Goal: Task Accomplishment & Management: Manage account settings

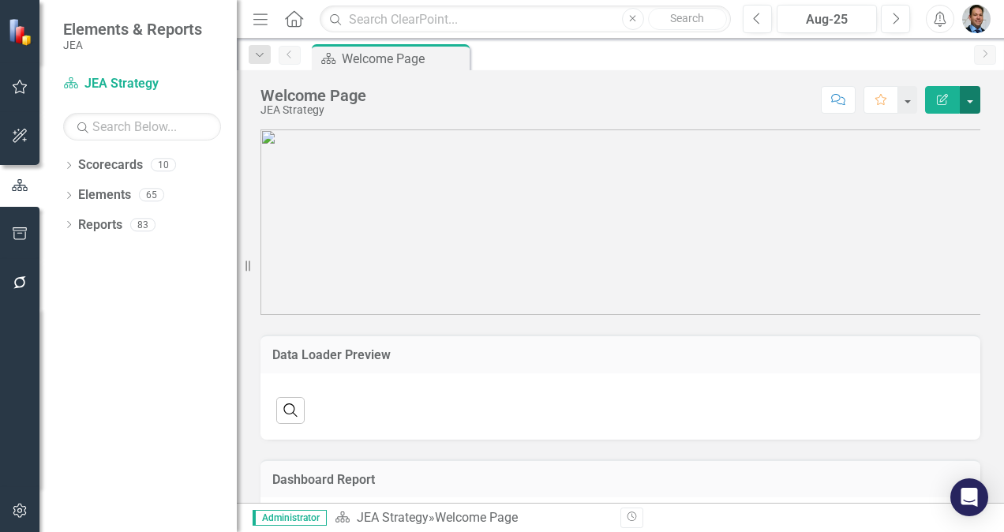
click at [971, 103] on button "button" at bounding box center [970, 100] width 21 height 28
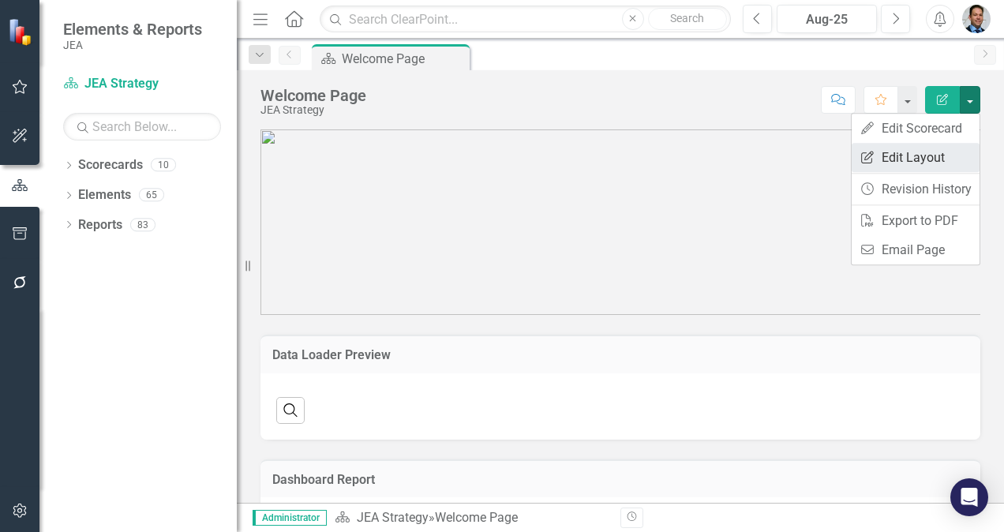
click at [910, 159] on link "Edit Report Edit Layout" at bounding box center [916, 157] width 128 height 29
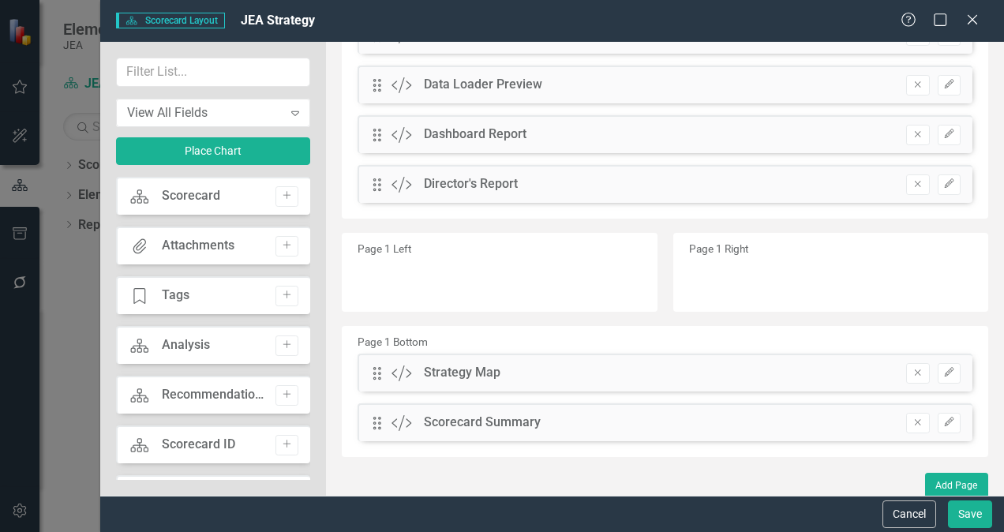
scroll to position [123, 0]
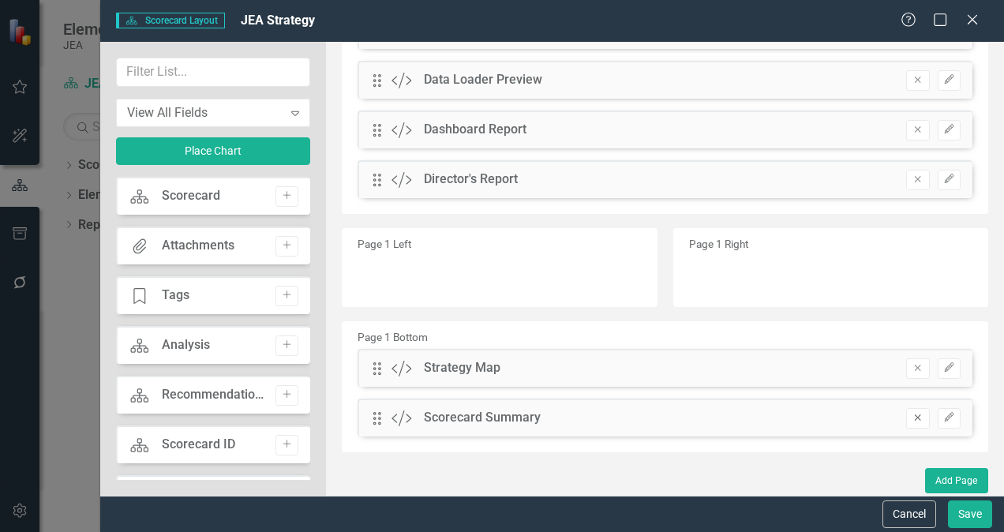
click at [910, 422] on button "Remove" at bounding box center [917, 418] width 23 height 21
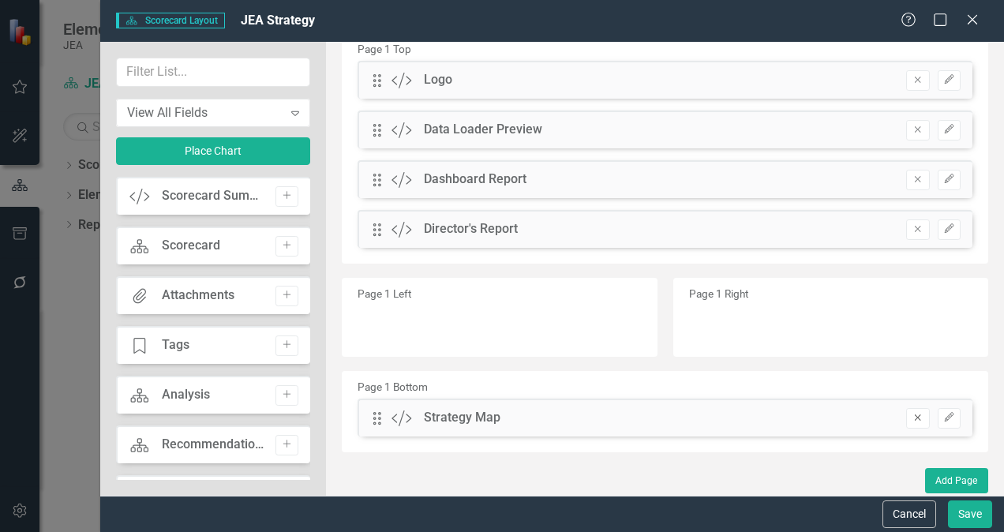
click at [912, 420] on icon "Remove" at bounding box center [918, 417] width 12 height 9
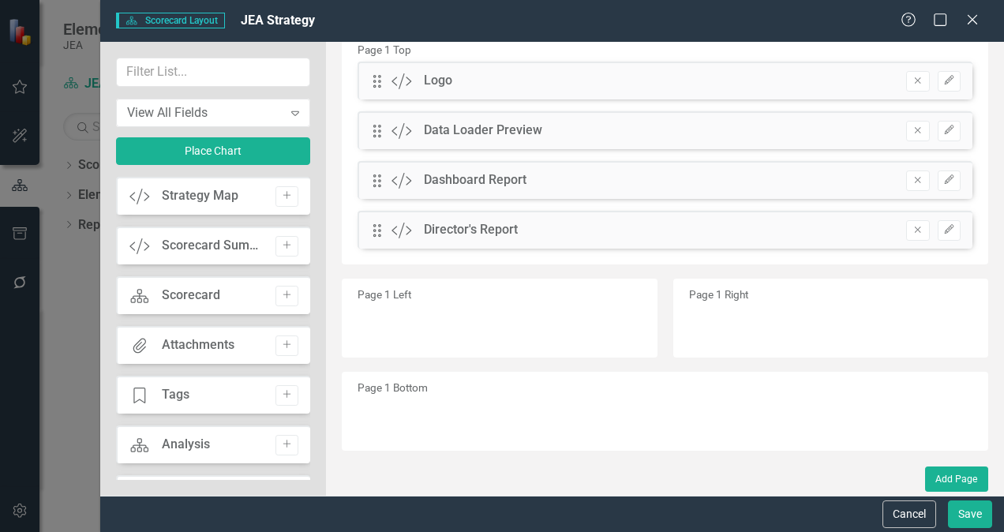
scroll to position [71, 0]
click at [912, 231] on icon "Remove" at bounding box center [918, 231] width 12 height 9
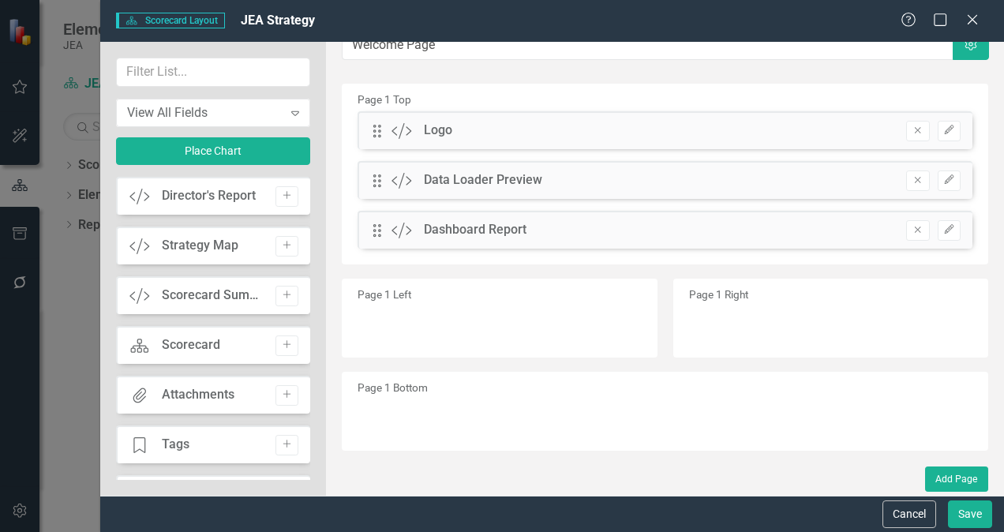
scroll to position [21, 0]
click at [913, 230] on icon "Remove" at bounding box center [918, 231] width 12 height 9
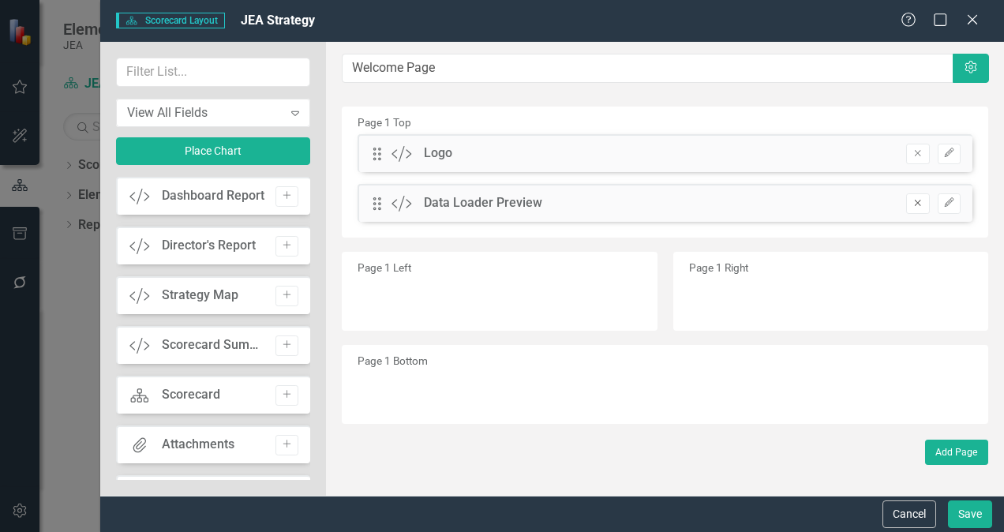
click at [915, 204] on icon "Remove" at bounding box center [918, 202] width 12 height 9
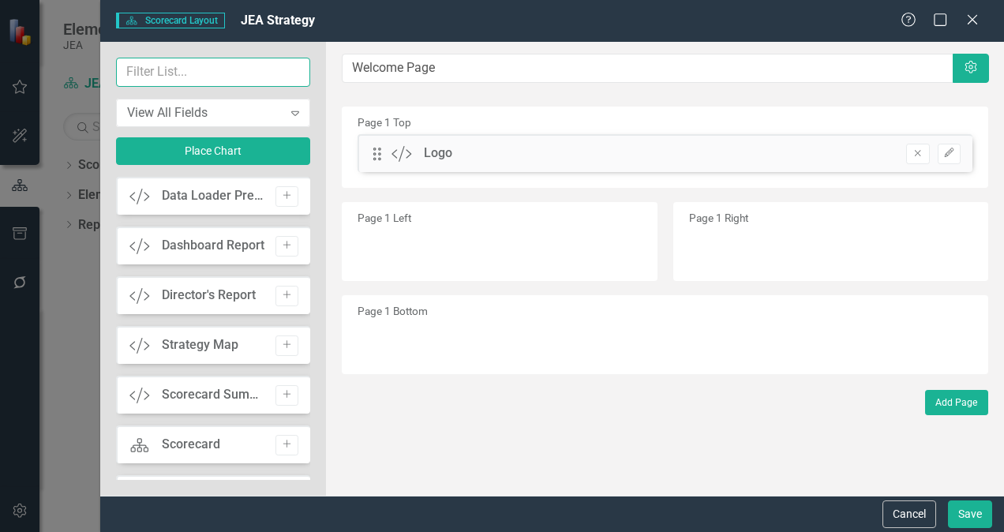
click at [171, 69] on input "text" at bounding box center [213, 72] width 194 height 29
click at [966, 508] on button "Save" at bounding box center [970, 514] width 44 height 28
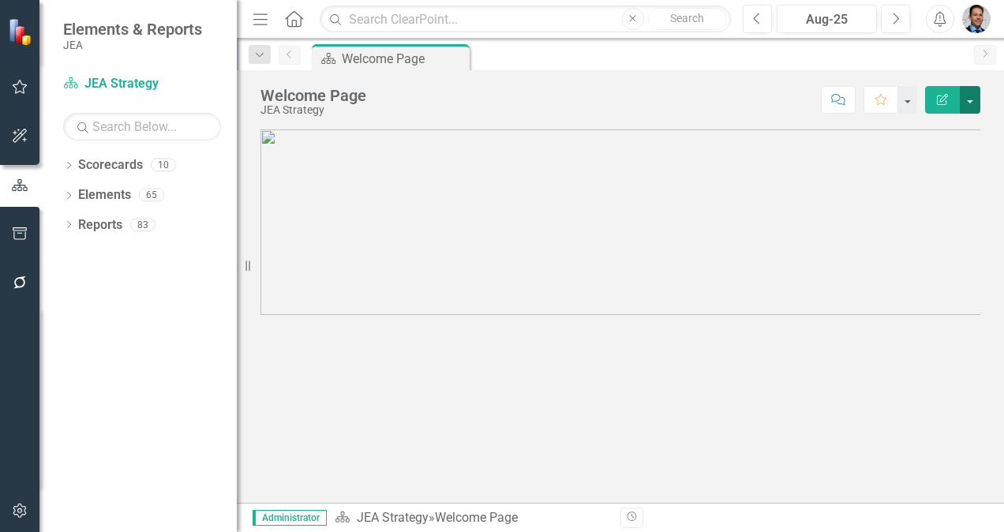
click at [972, 99] on button "button" at bounding box center [970, 100] width 21 height 28
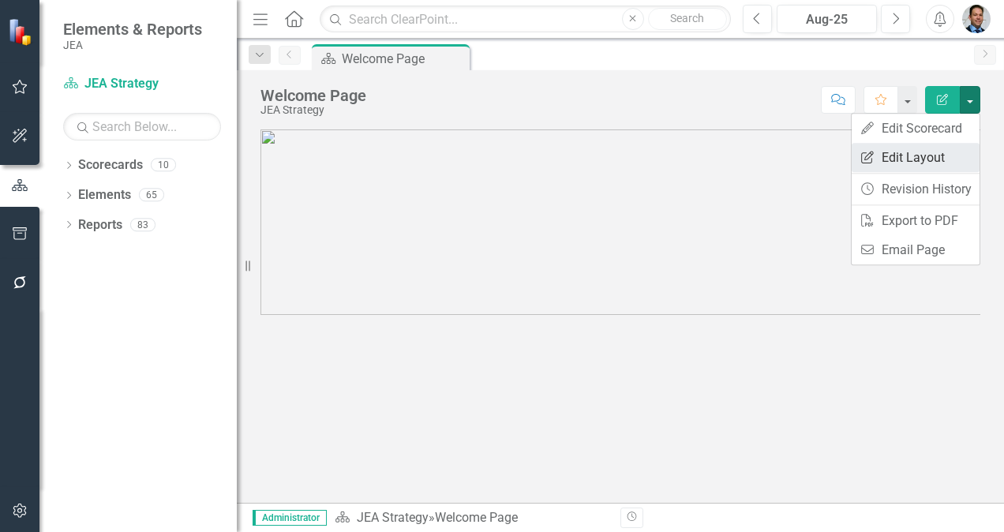
click at [899, 153] on link "Edit Report Edit Layout" at bounding box center [916, 157] width 128 height 29
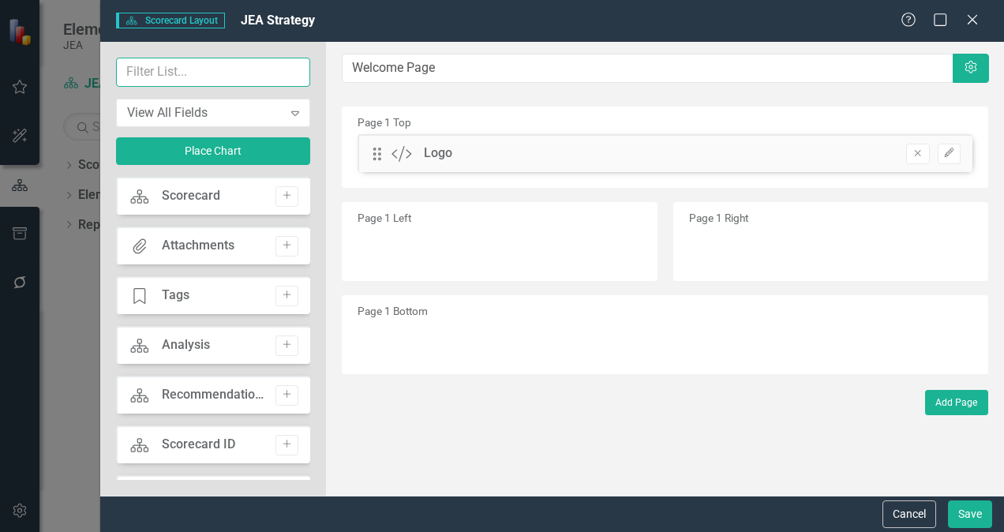
click at [192, 71] on input "text" at bounding box center [213, 72] width 194 height 29
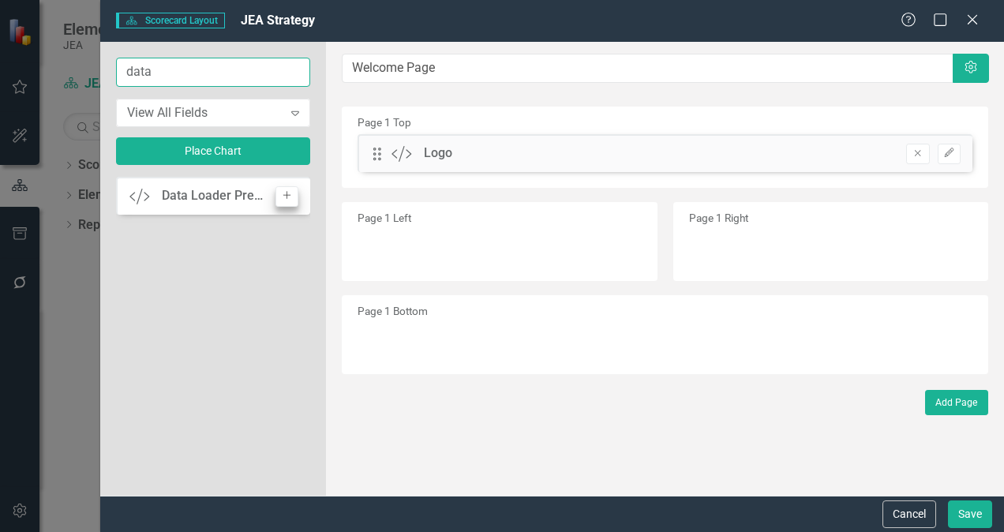
type input "data"
click at [292, 196] on icon "Add" at bounding box center [287, 195] width 12 height 9
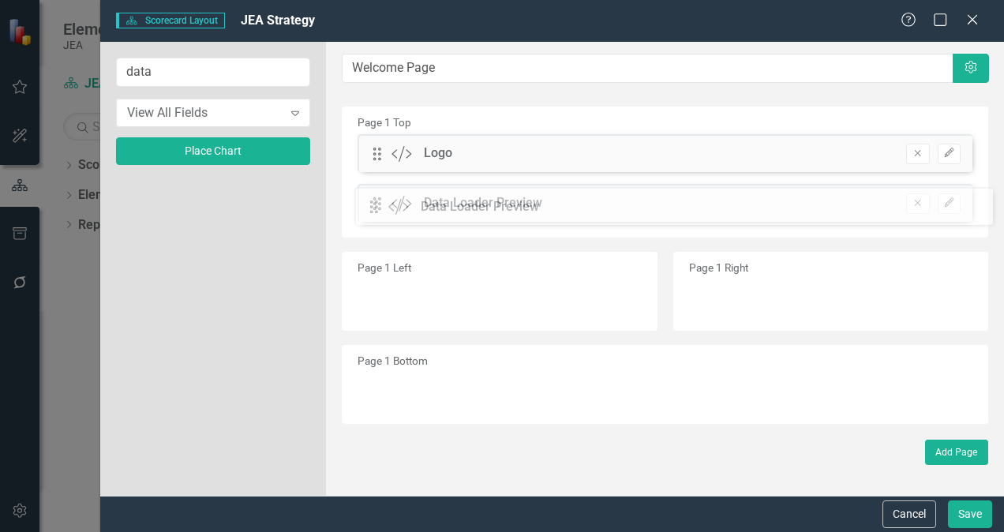
drag, startPoint x: 374, startPoint y: 153, endPoint x: 383, endPoint y: 207, distance: 54.4
click at [968, 513] on button "Save" at bounding box center [970, 514] width 44 height 28
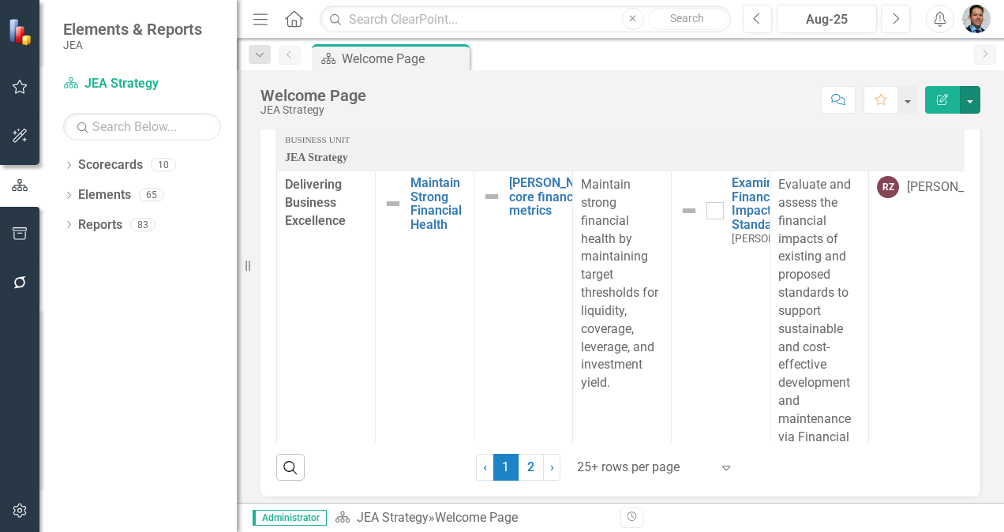
scroll to position [343, 0]
click at [977, 99] on button "button" at bounding box center [970, 100] width 21 height 28
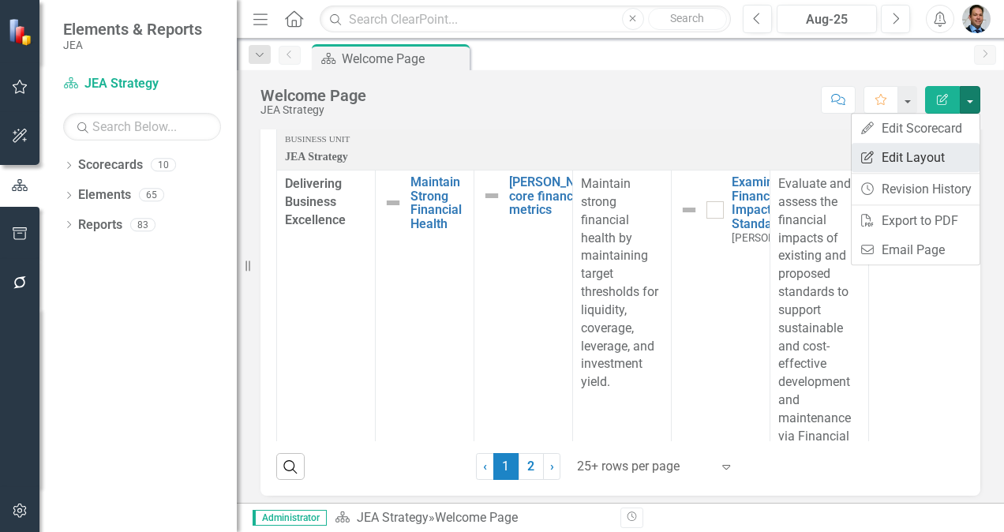
click at [920, 156] on link "Edit Report Edit Layout" at bounding box center [916, 157] width 128 height 29
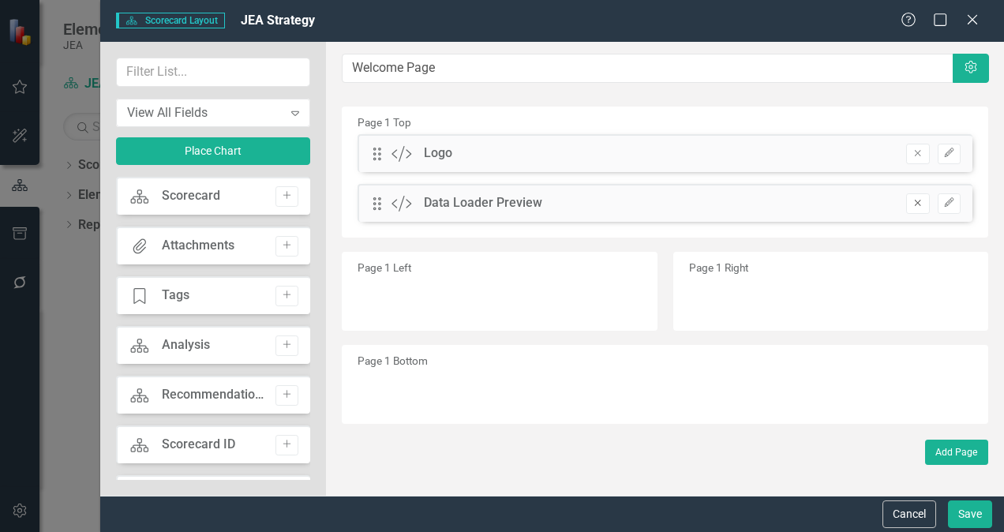
click at [916, 205] on icon "Remove" at bounding box center [918, 202] width 12 height 9
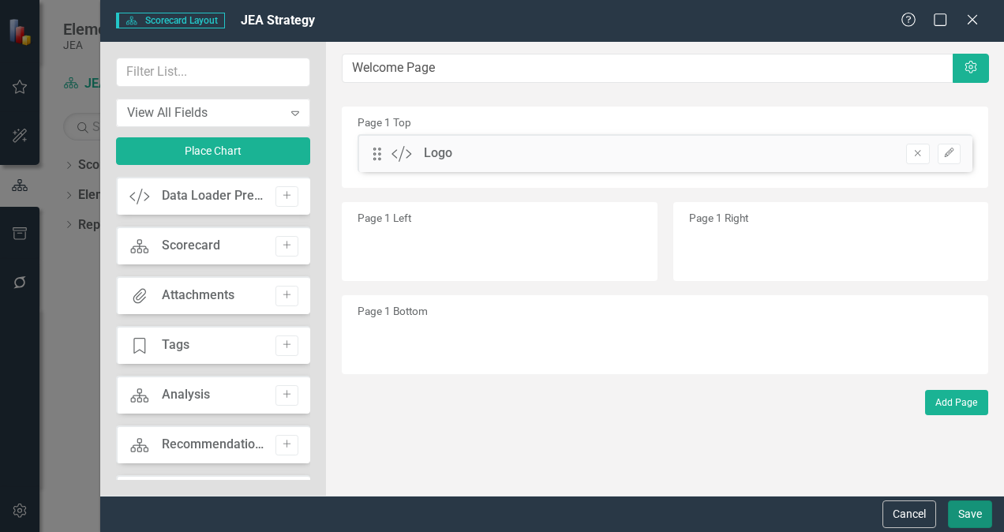
click at [971, 517] on button "Save" at bounding box center [970, 514] width 44 height 28
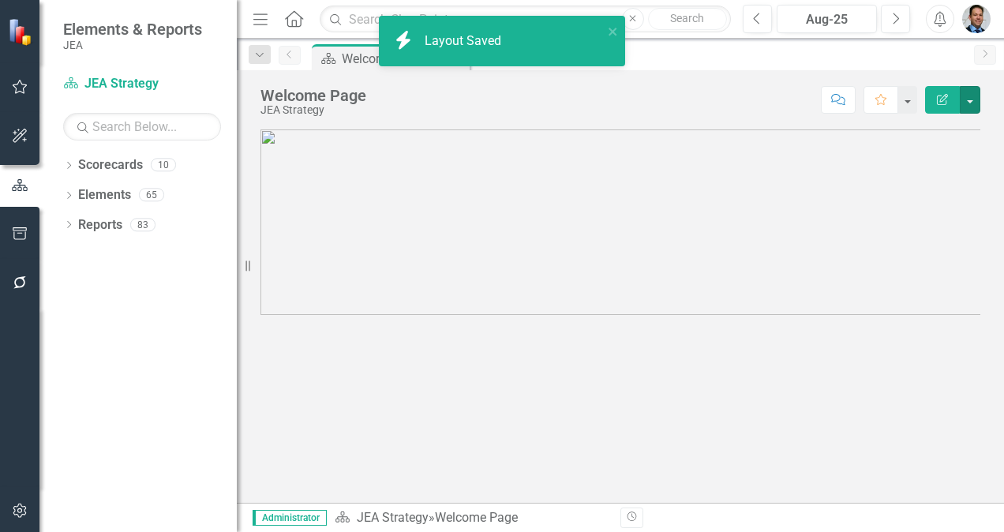
scroll to position [0, 0]
click at [976, 96] on button "button" at bounding box center [970, 100] width 21 height 28
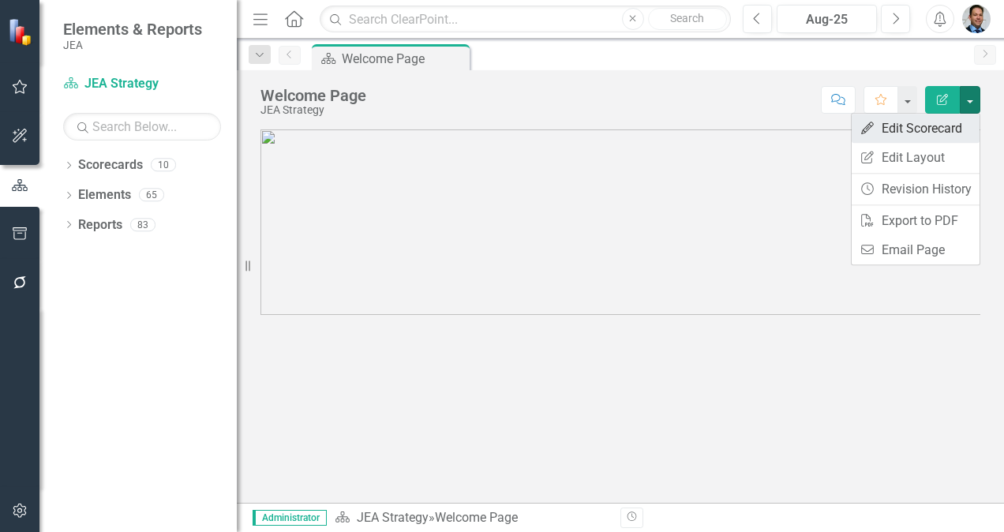
click at [924, 129] on link "Edit Edit Scorecard" at bounding box center [916, 128] width 128 height 29
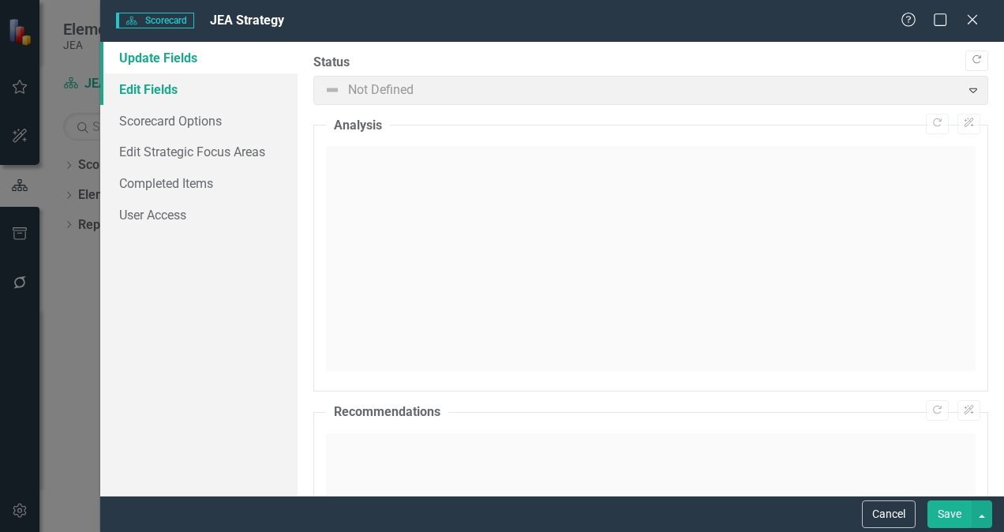
click at [164, 95] on link "Edit Fields" at bounding box center [198, 89] width 197 height 32
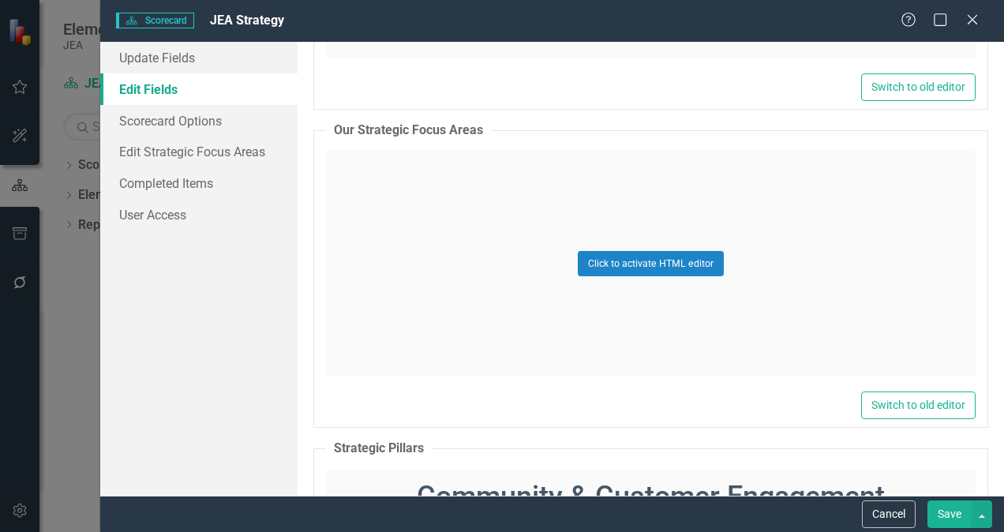
scroll to position [1430, 0]
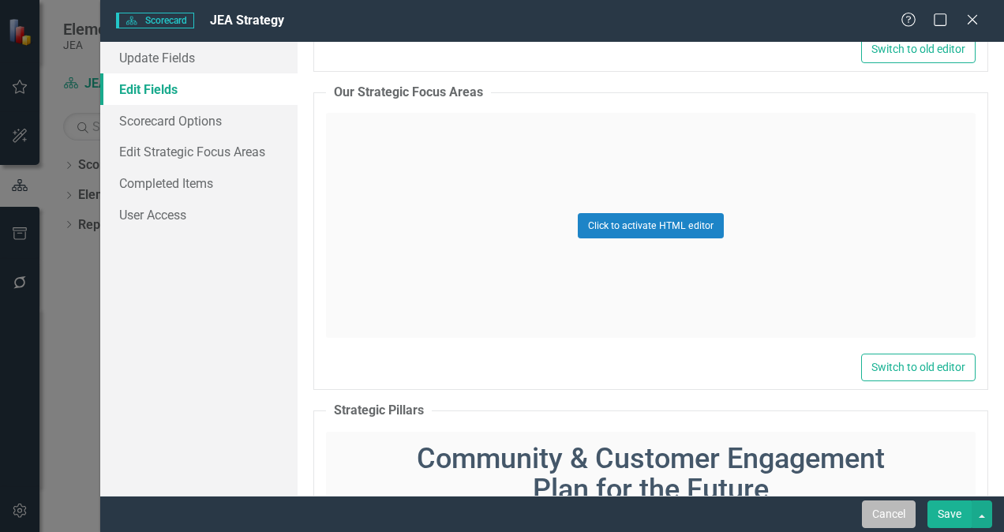
click at [884, 515] on button "Cancel" at bounding box center [889, 514] width 54 height 28
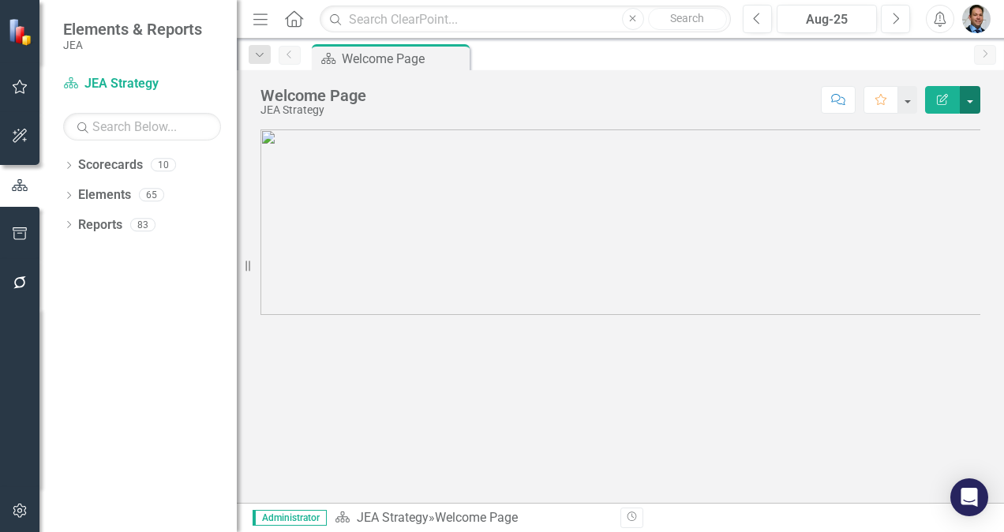
click at [967, 99] on button "button" at bounding box center [970, 100] width 21 height 28
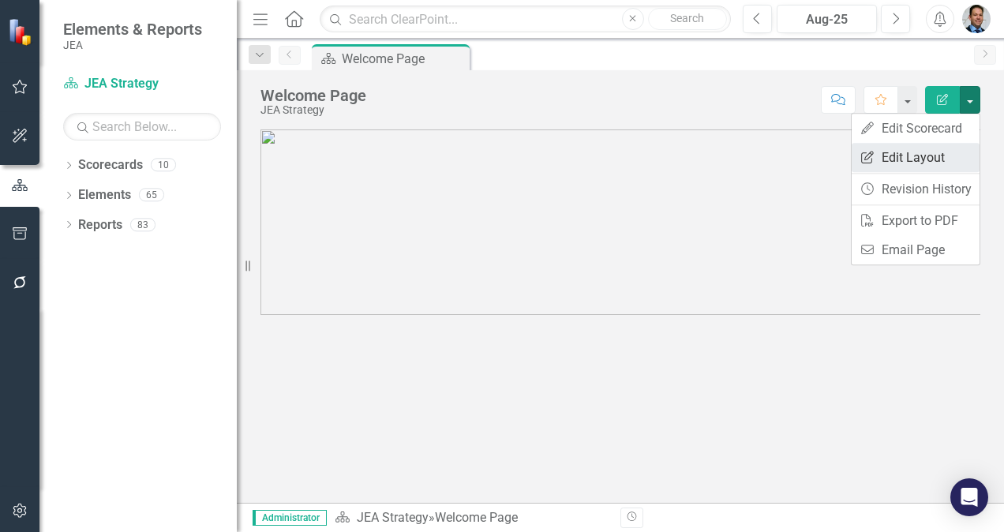
click at [913, 147] on link "Edit Report Edit Layout" at bounding box center [916, 157] width 128 height 29
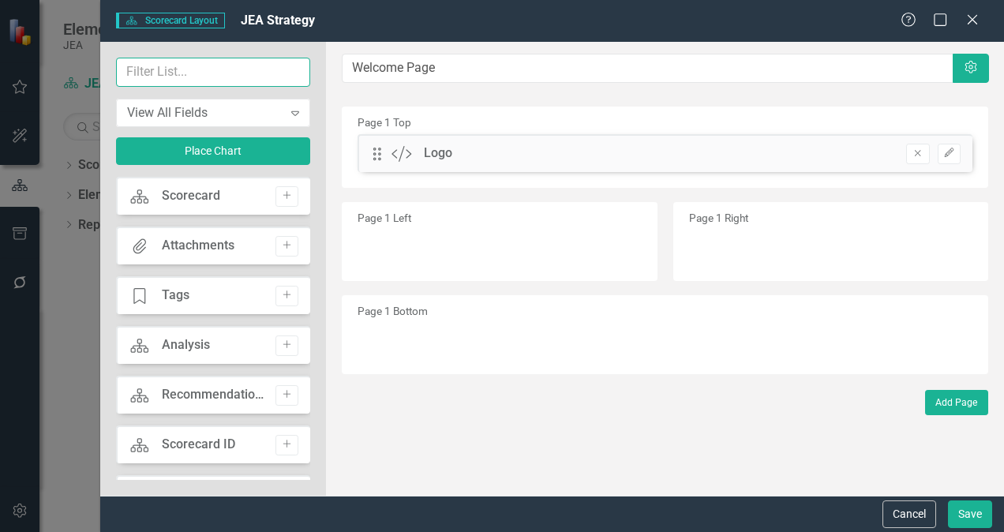
click at [235, 71] on input "text" at bounding box center [213, 72] width 194 height 29
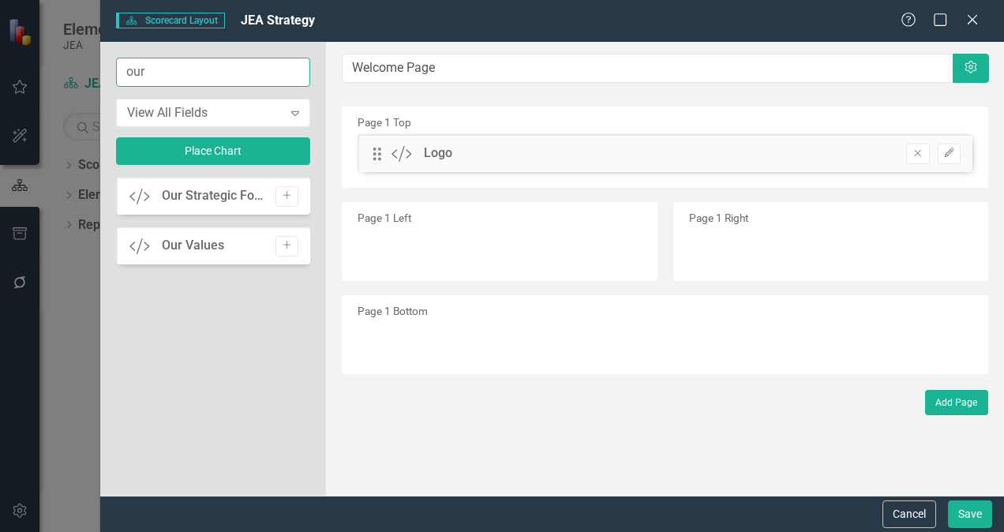
type input "our"
click at [223, 195] on div "Our Strategic Focus Areas" at bounding box center [215, 196] width 106 height 18
click at [287, 197] on icon "Add" at bounding box center [287, 195] width 12 height 9
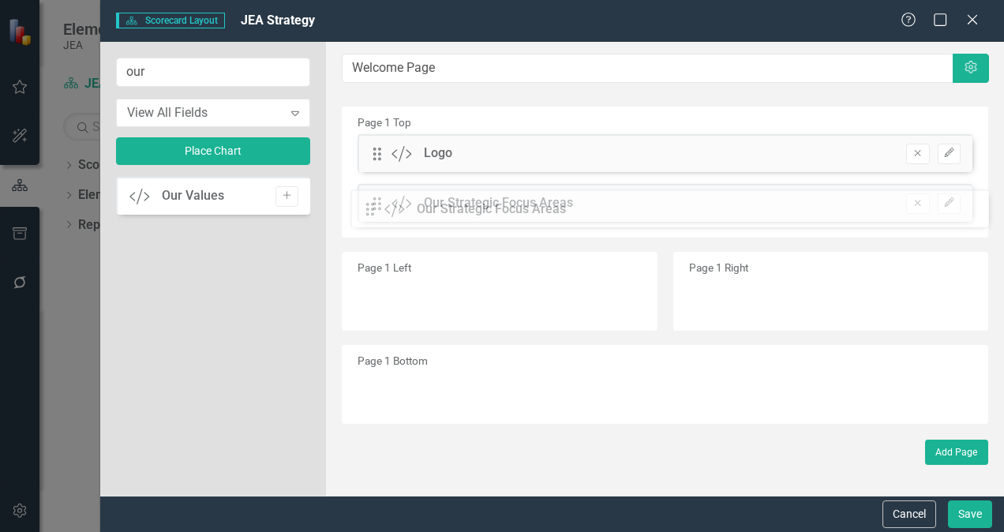
drag, startPoint x: 381, startPoint y: 151, endPoint x: 386, endPoint y: 207, distance: 56.2
click at [976, 515] on button "Save" at bounding box center [970, 514] width 44 height 28
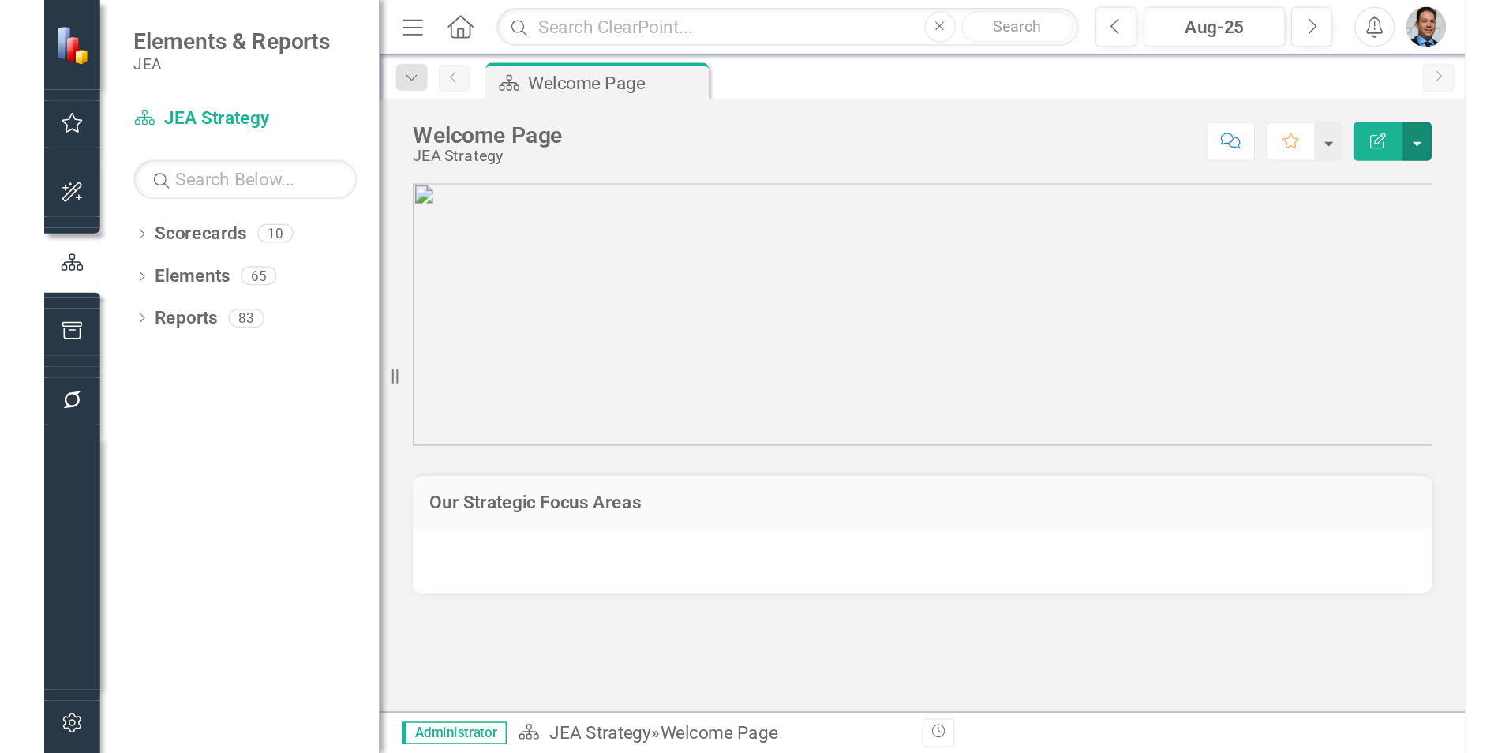
scroll to position [145, 0]
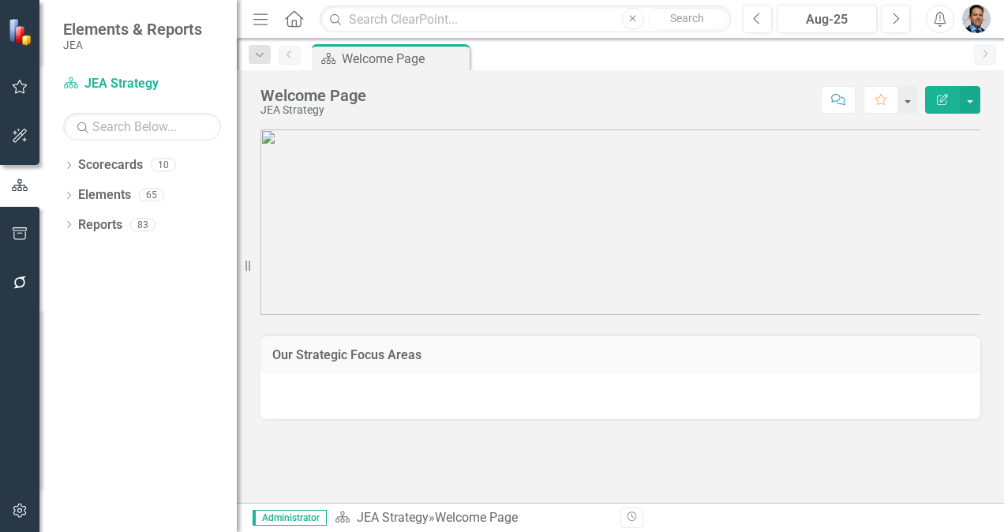
click at [944, 348] on h3 "Our Strategic Focus Areas" at bounding box center [620, 355] width 696 height 14
click at [834, 335] on div "Our Strategic Focus Areas" at bounding box center [621, 354] width 720 height 39
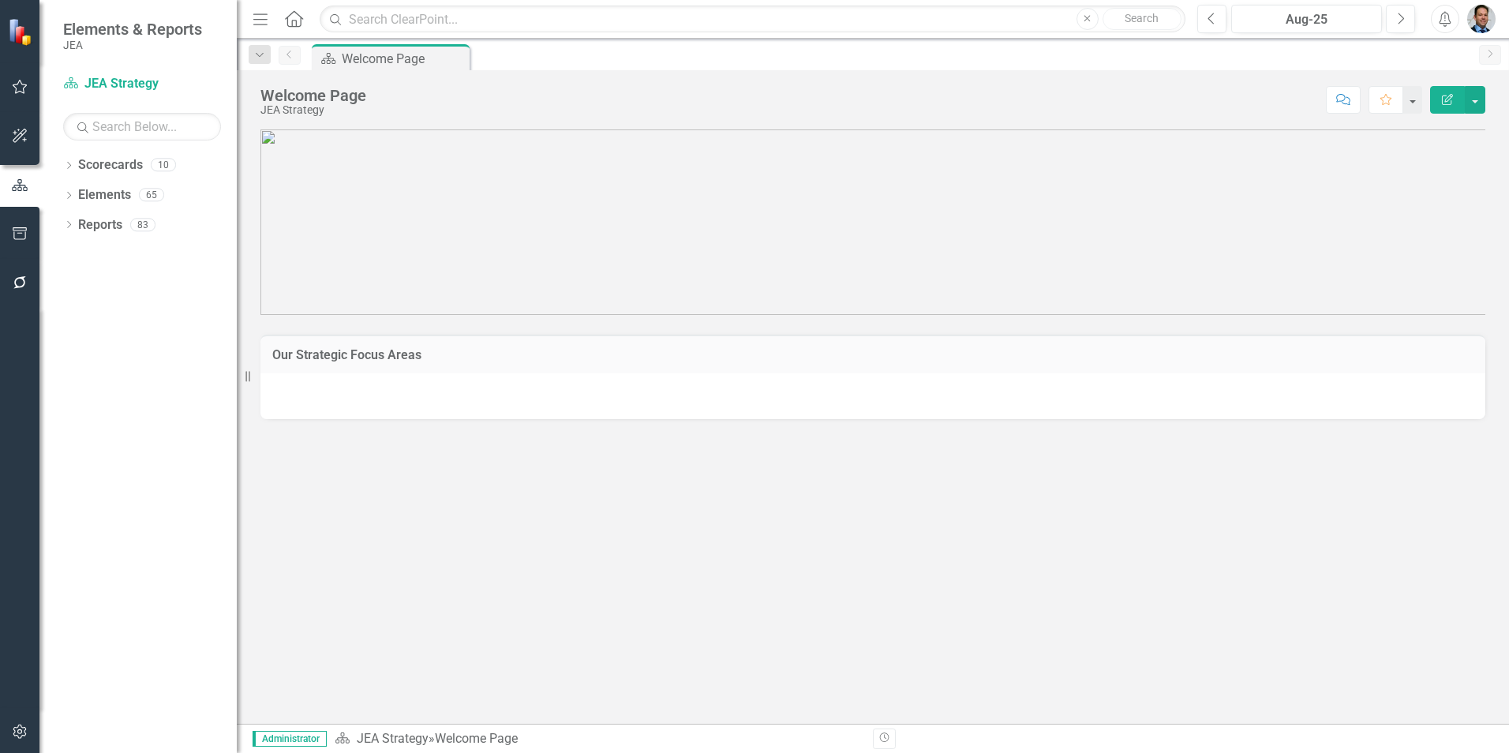
scroll to position [77, 0]
click at [1003, 103] on button "button" at bounding box center [1475, 100] width 21 height 28
click at [1003, 136] on link "Edit Edit Scorecard" at bounding box center [1421, 128] width 128 height 29
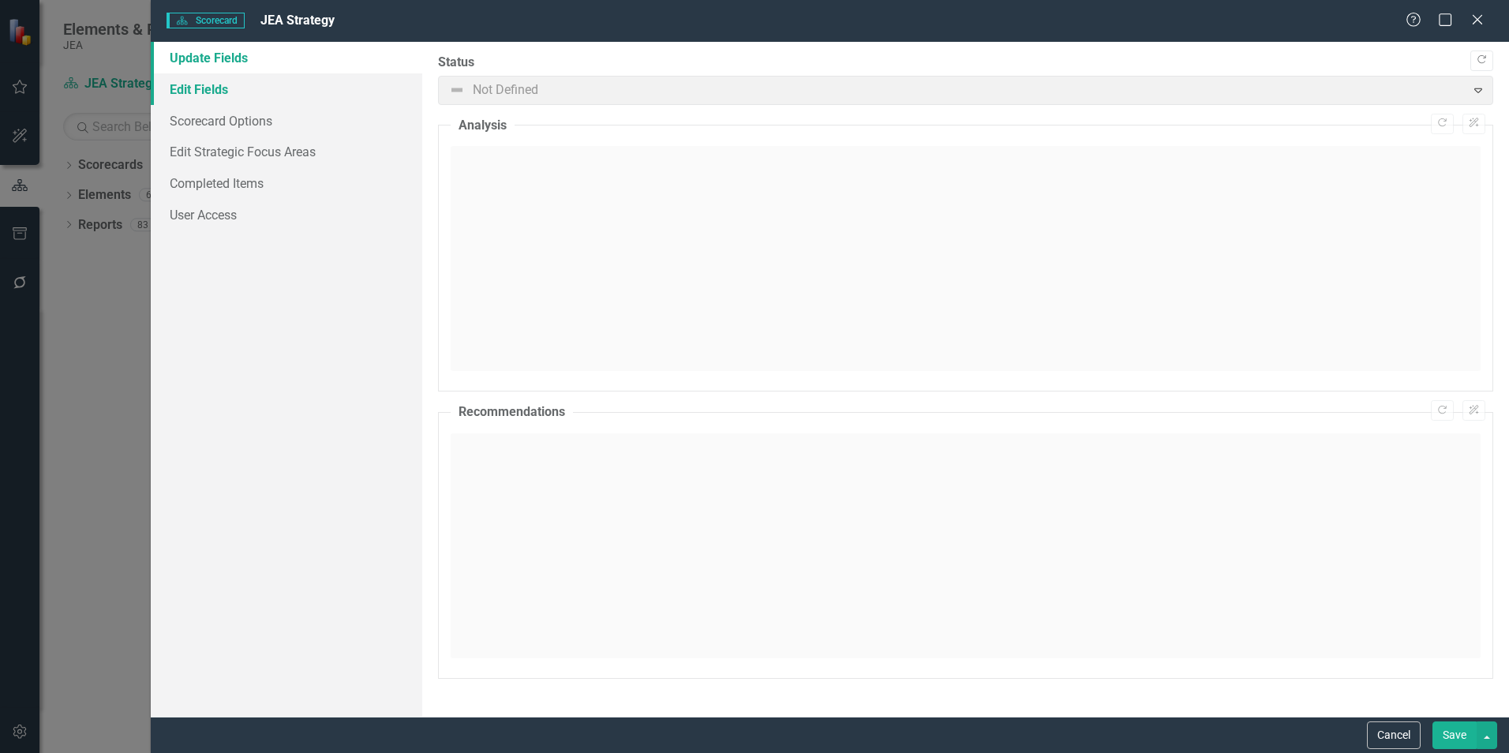
click at [216, 96] on link "Edit Fields" at bounding box center [287, 89] width 272 height 32
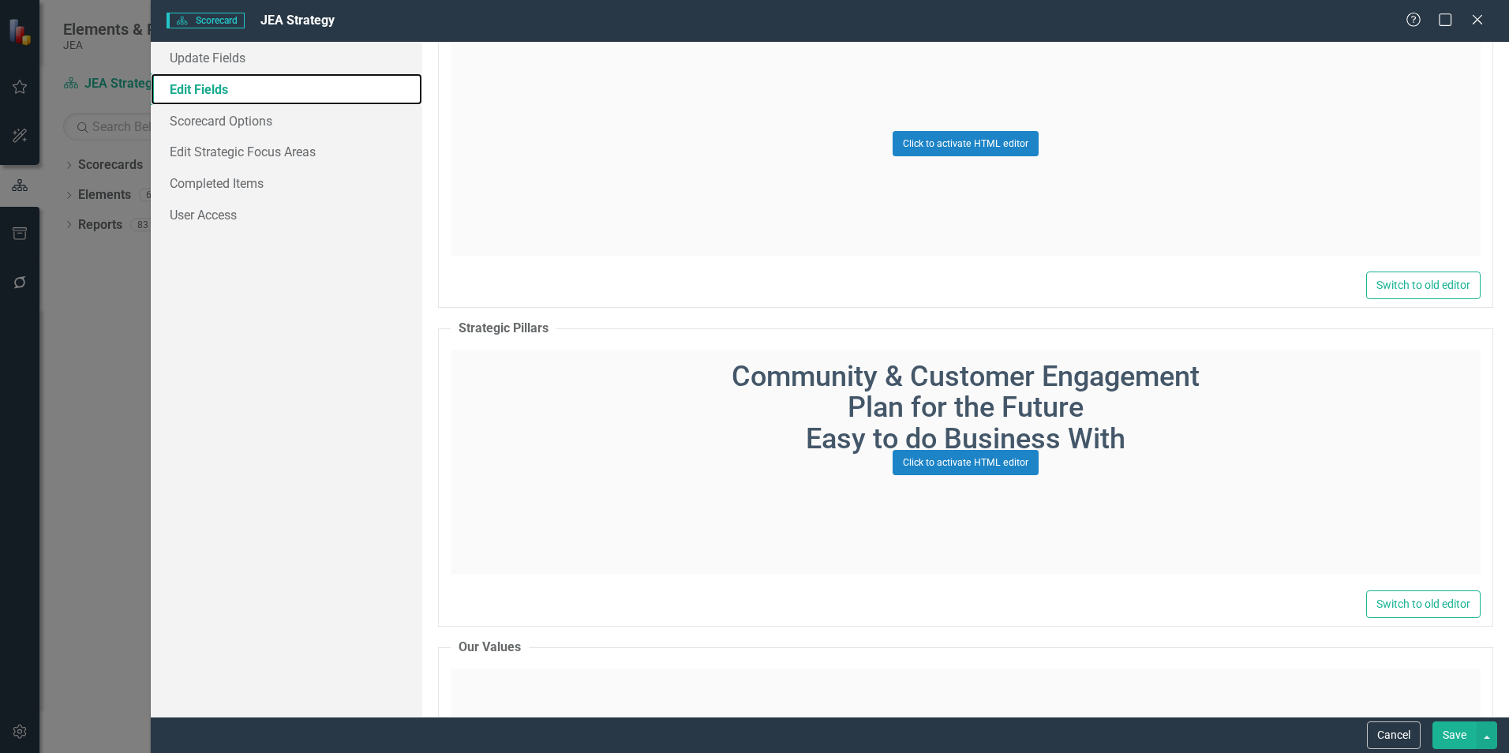
scroll to position [1421, 0]
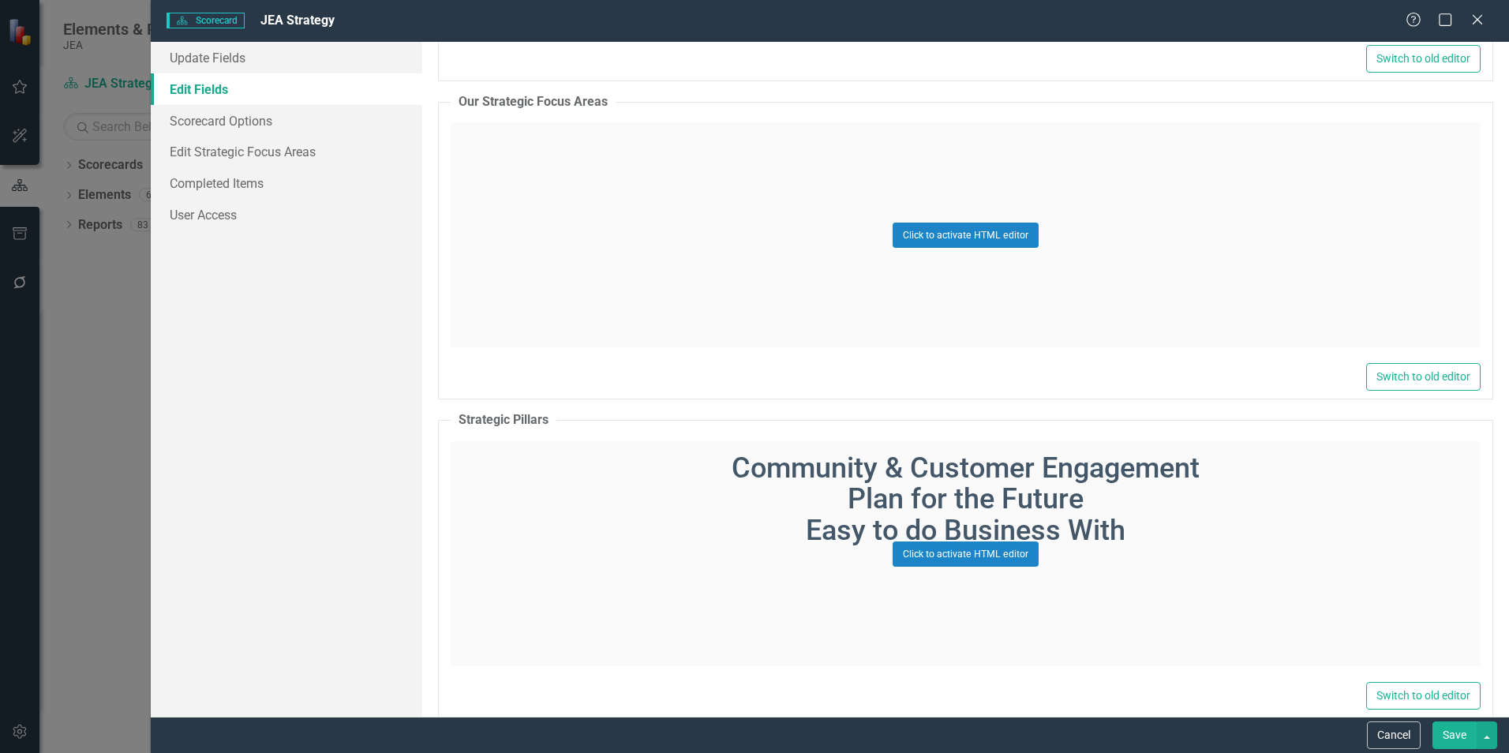
click at [1003, 164] on div "Click to activate HTML editor" at bounding box center [966, 234] width 1030 height 225
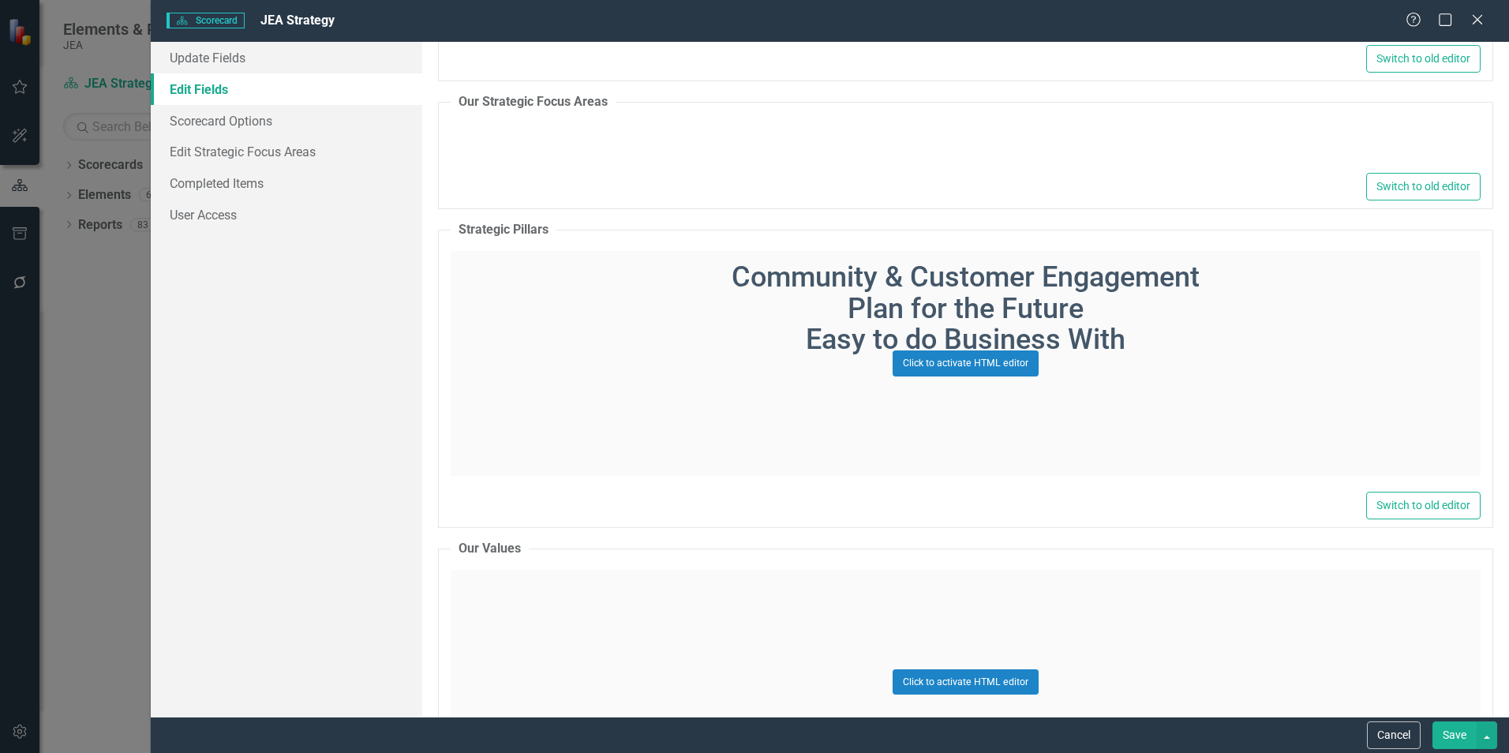
type textarea "<p><img style="display: block; margin-left: auto; margin-right: auto;" src="doc…"
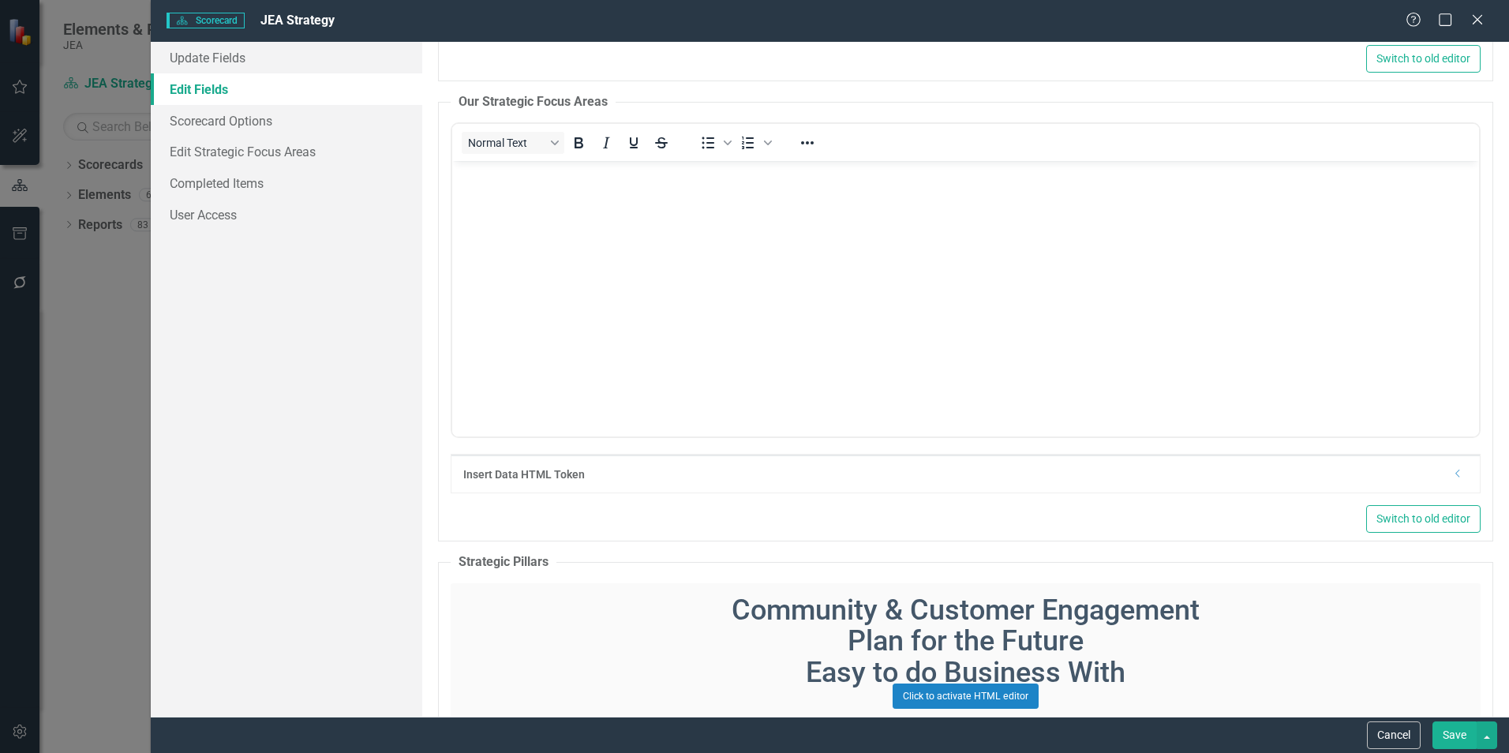
scroll to position [0, 0]
click at [814, 165] on img "Rich Text Area. Press ALT-0 for help." at bounding box center [965, 165] width 1019 height 0
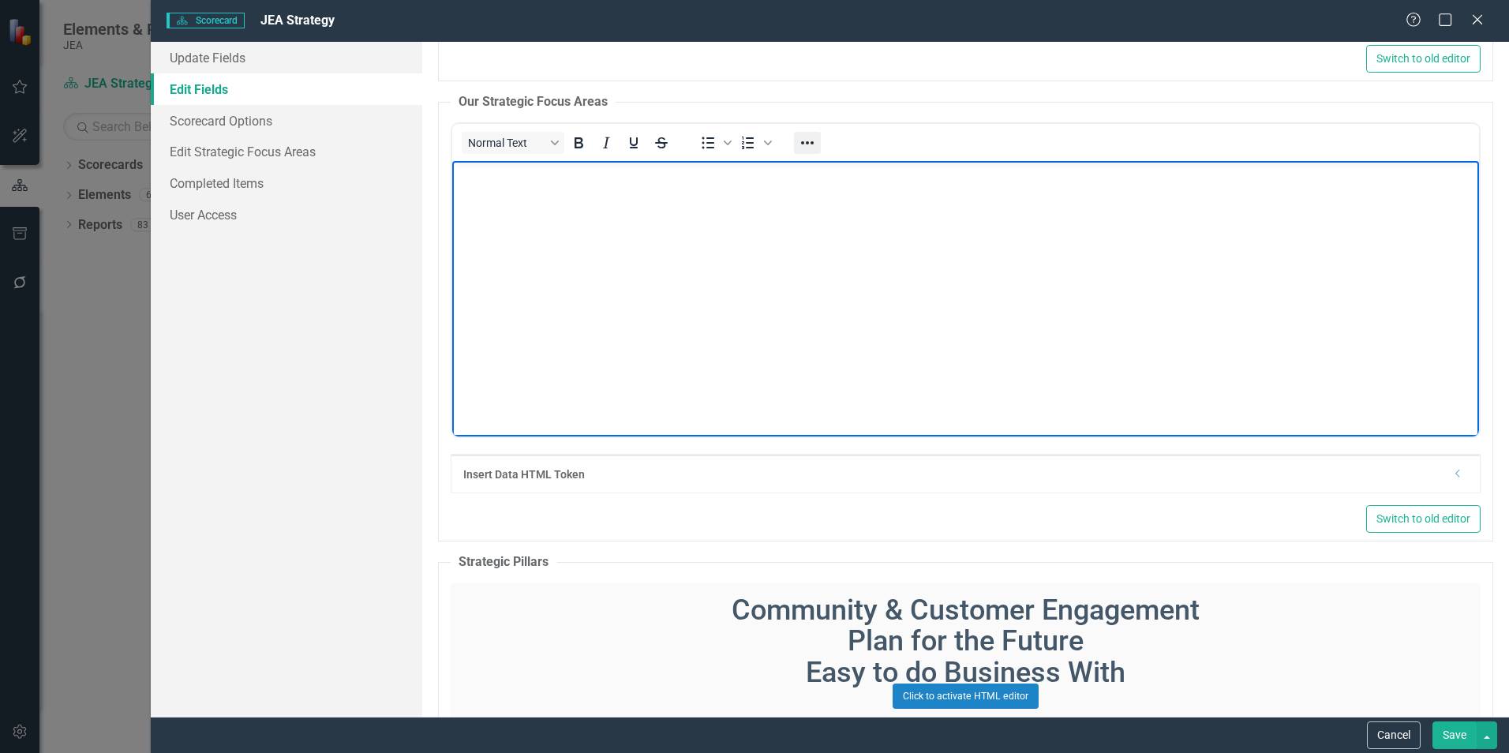
click at [803, 141] on icon "Reveal or hide additional toolbar items" at bounding box center [807, 142] width 13 height 3
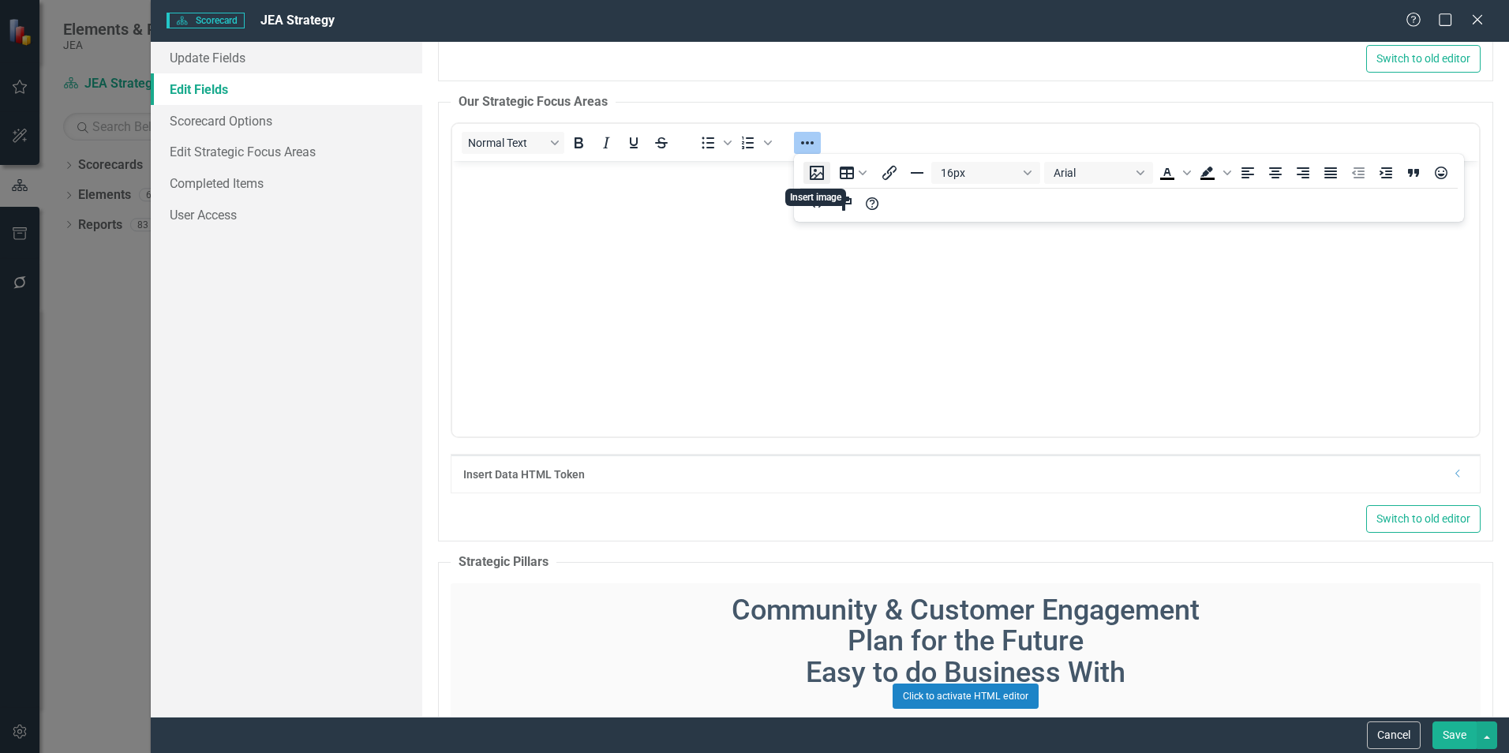
click at [819, 174] on button "Insert image" at bounding box center [817, 173] width 27 height 22
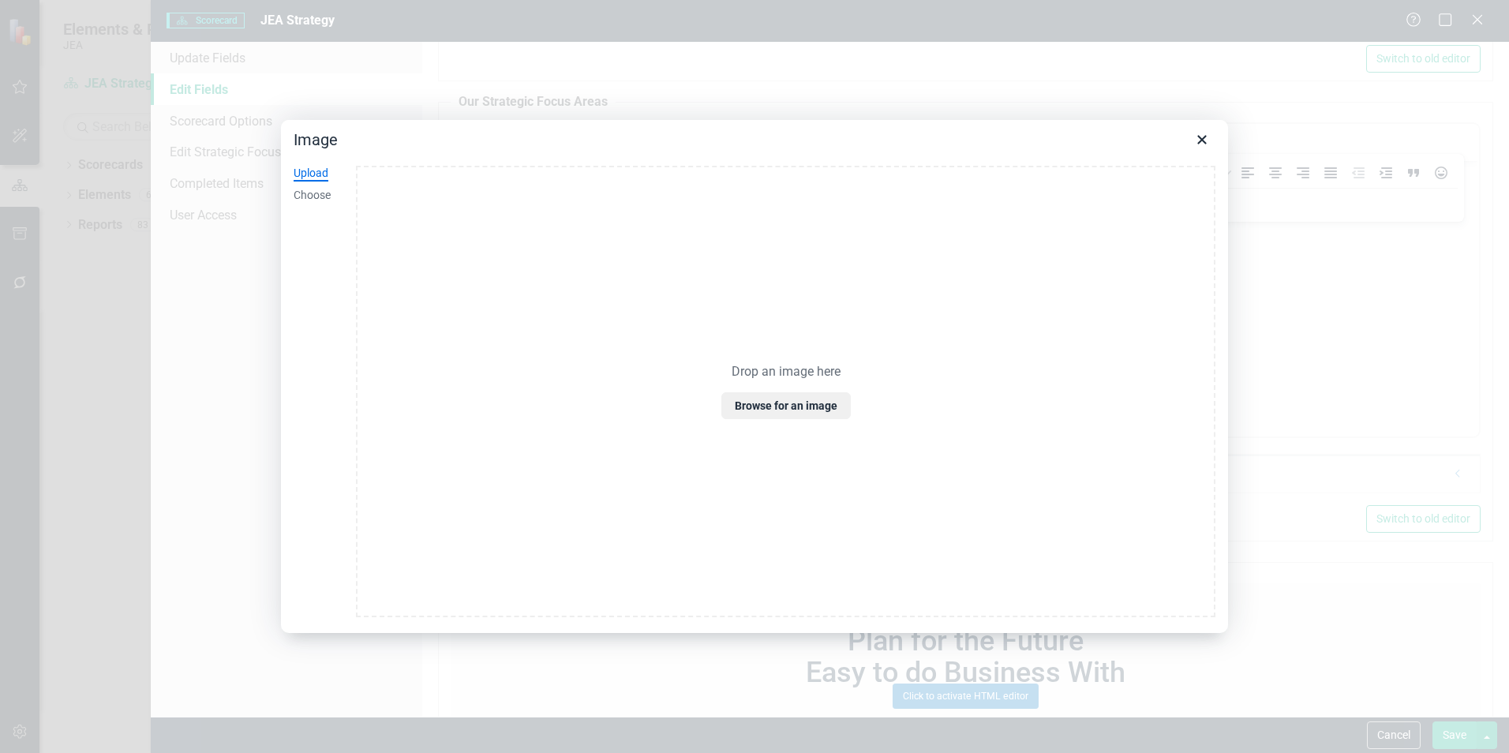
click at [309, 172] on div "Upload" at bounding box center [311, 174] width 35 height 16
click at [793, 415] on button "Browse for an image" at bounding box center [786, 405] width 129 height 27
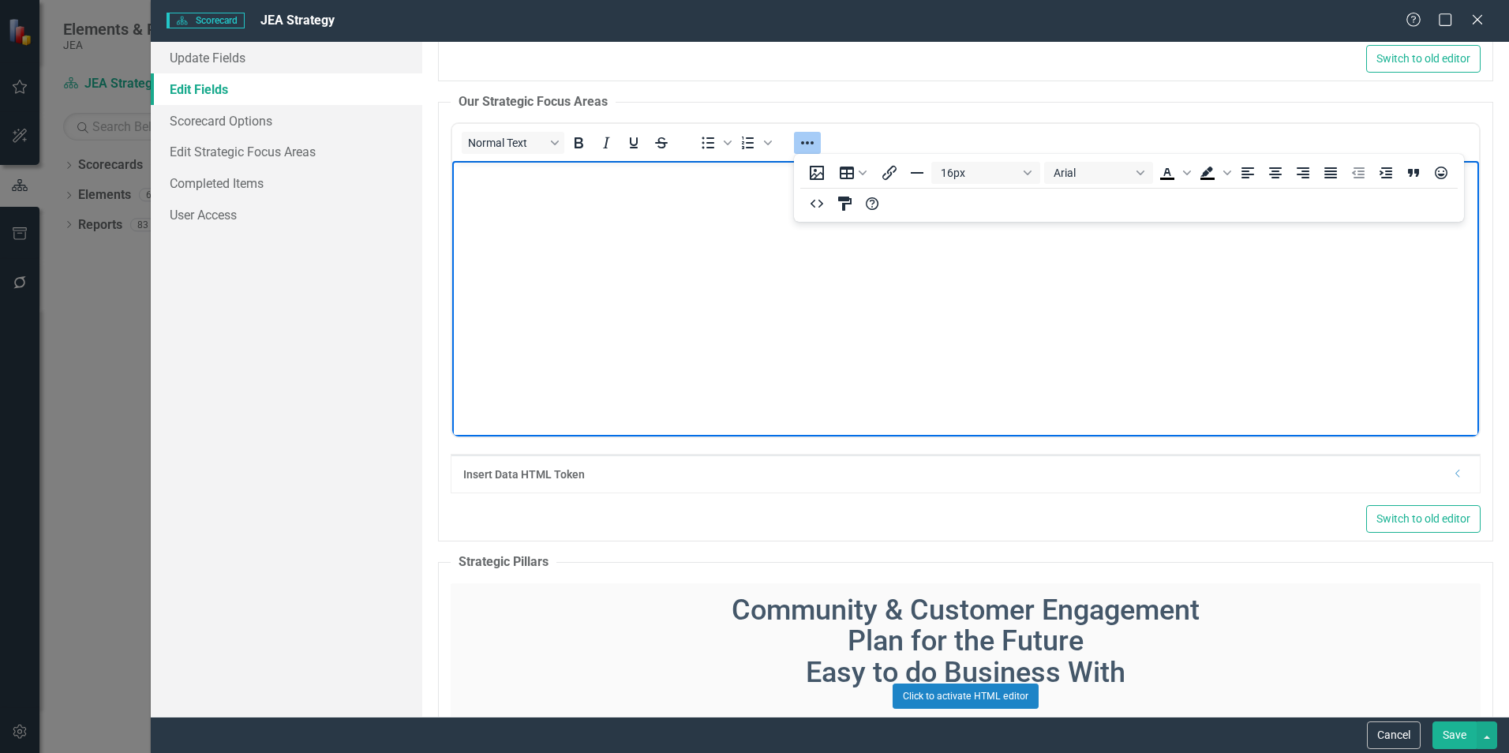
click at [456, 175] on img "Rich Text Area. Press ALT-0 for help." at bounding box center [456, 175] width 0 height 0
drag, startPoint x: 817, startPoint y: 421, endPoint x: 1196, endPoint y: 657, distance: 446.4
click at [1003, 171] on icon "Align center" at bounding box center [1275, 172] width 19 height 19
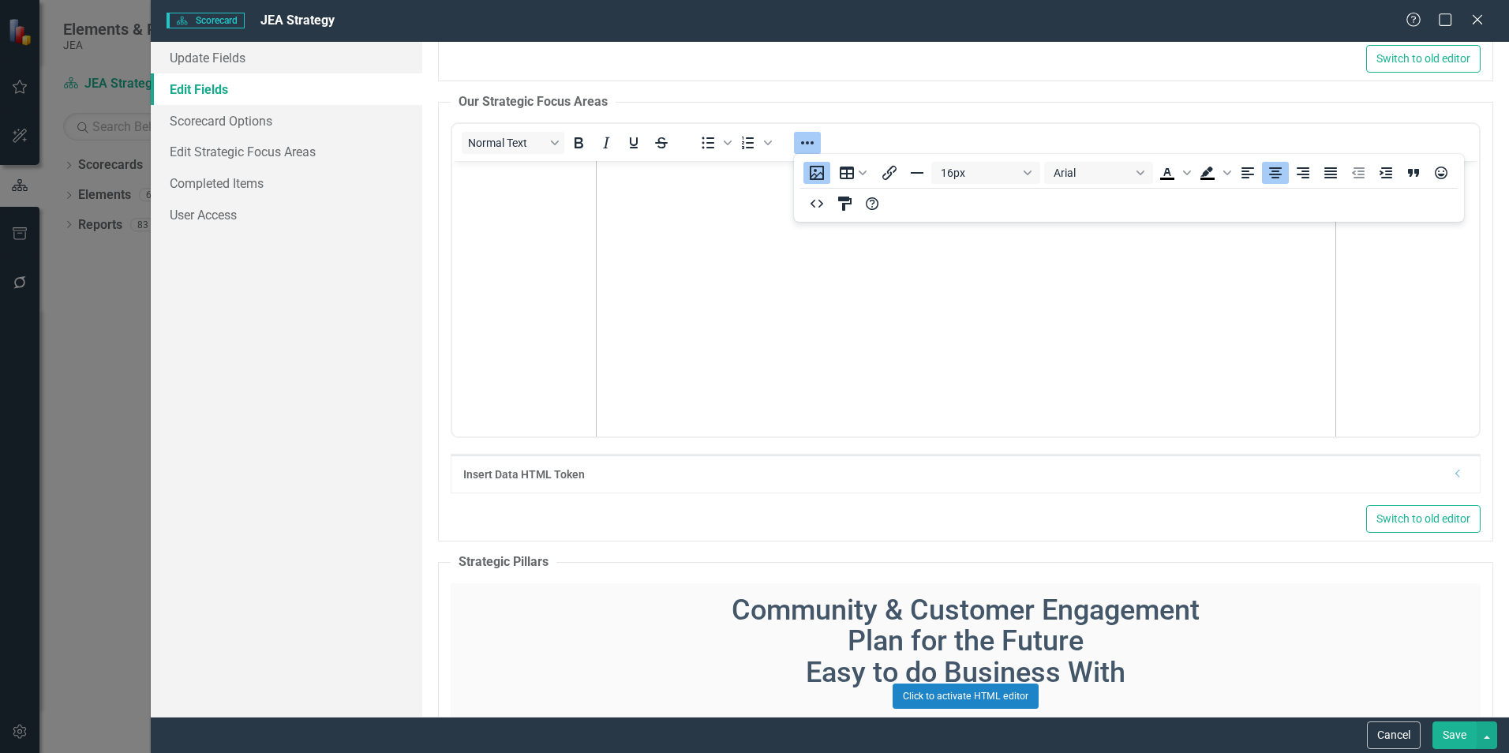
click at [1003, 531] on button "Save" at bounding box center [1455, 736] width 44 height 28
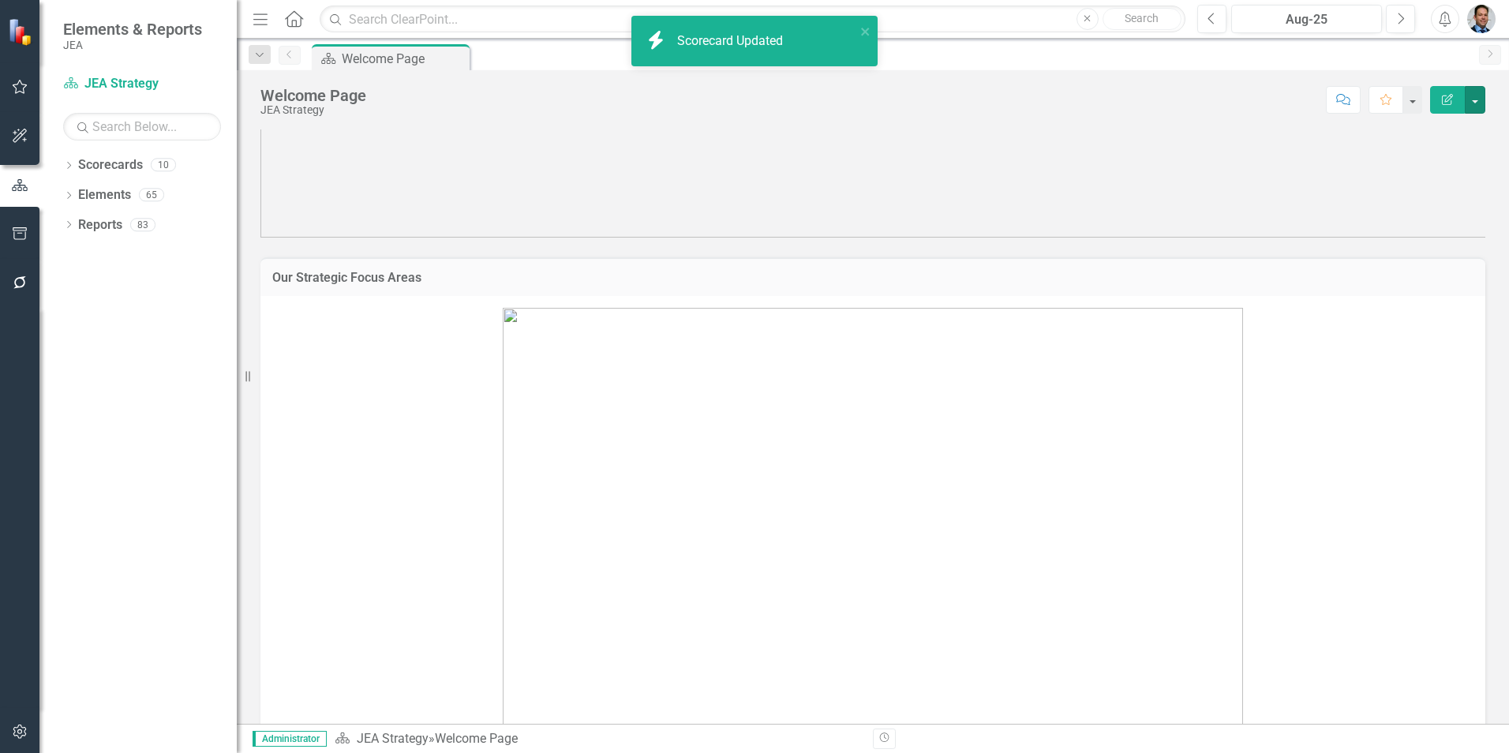
scroll to position [145, 0]
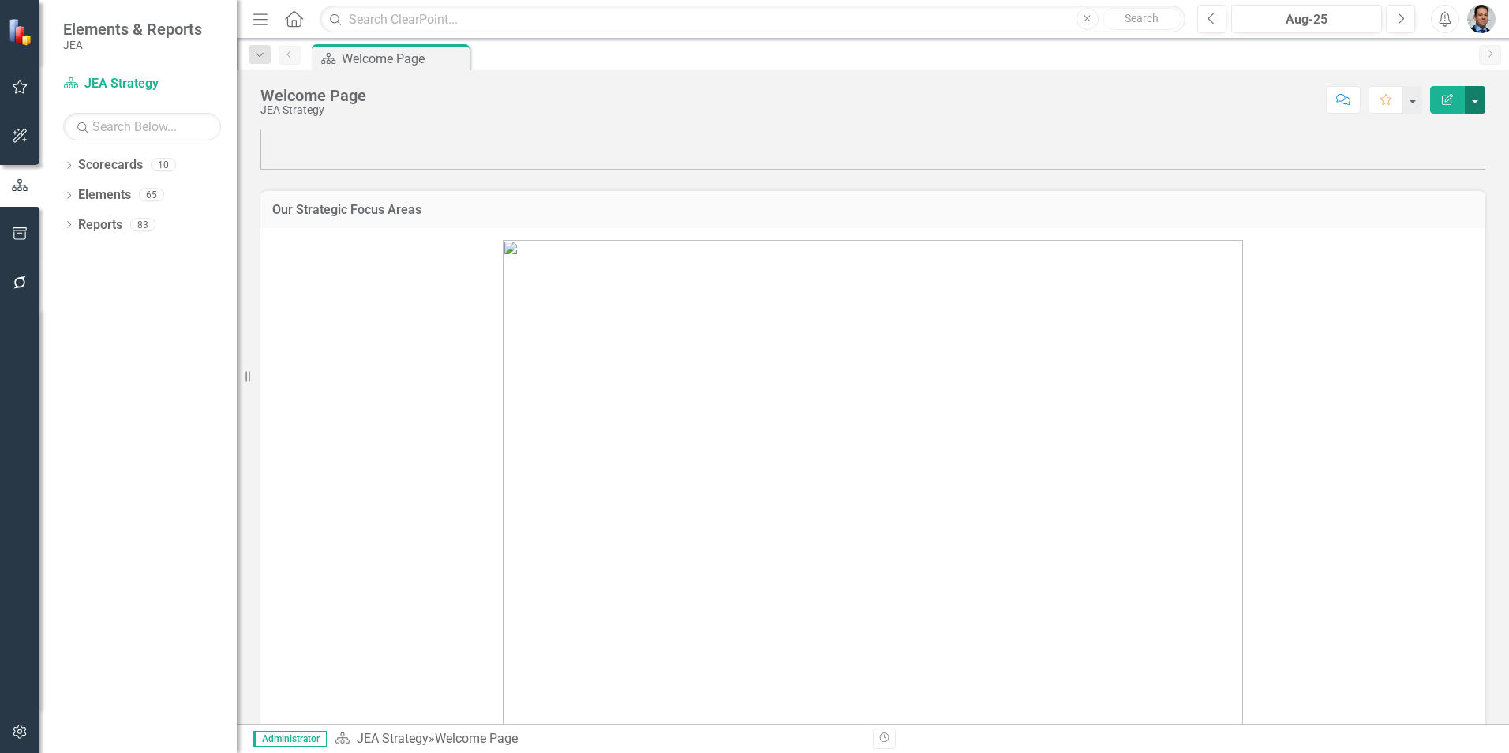
click at [1003, 104] on button "button" at bounding box center [1475, 100] width 21 height 28
click at [1003, 153] on link "Edit Report Edit Layout" at bounding box center [1421, 158] width 128 height 29
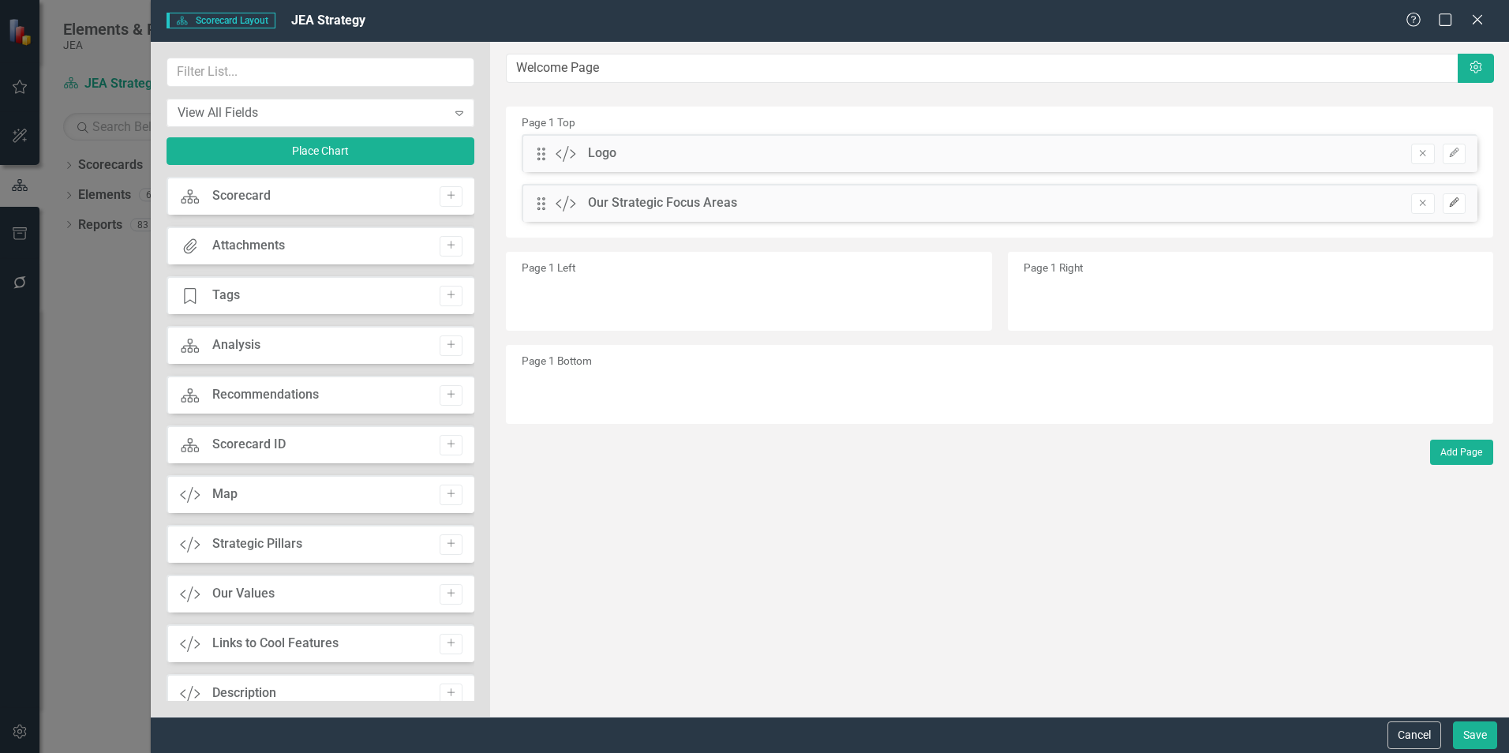
click at [1003, 204] on icon "Edit" at bounding box center [1455, 202] width 12 height 9
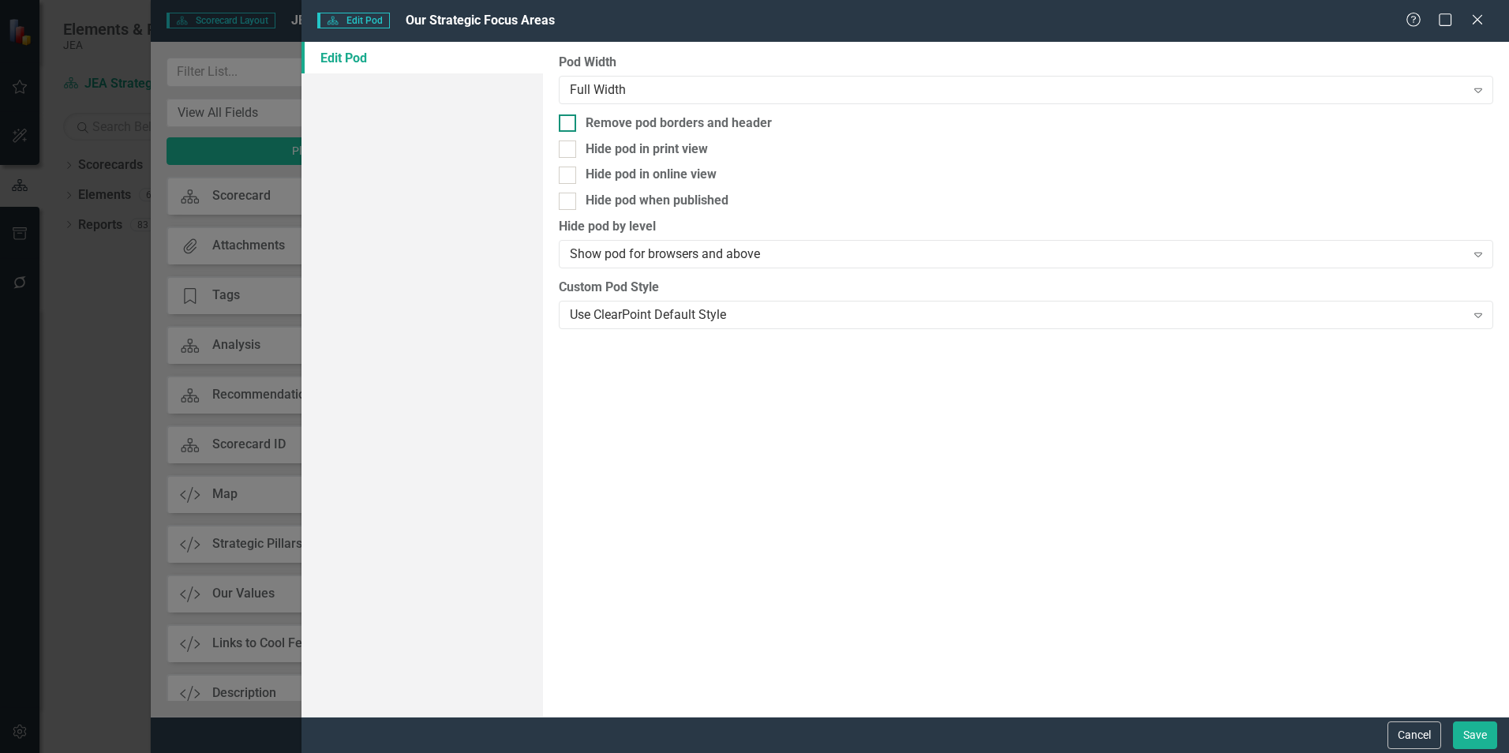
click at [569, 120] on input "Remove pod borders and header" at bounding box center [564, 119] width 10 height 10
checkbox input "true"
click at [1003, 531] on button "Save" at bounding box center [1475, 736] width 44 height 28
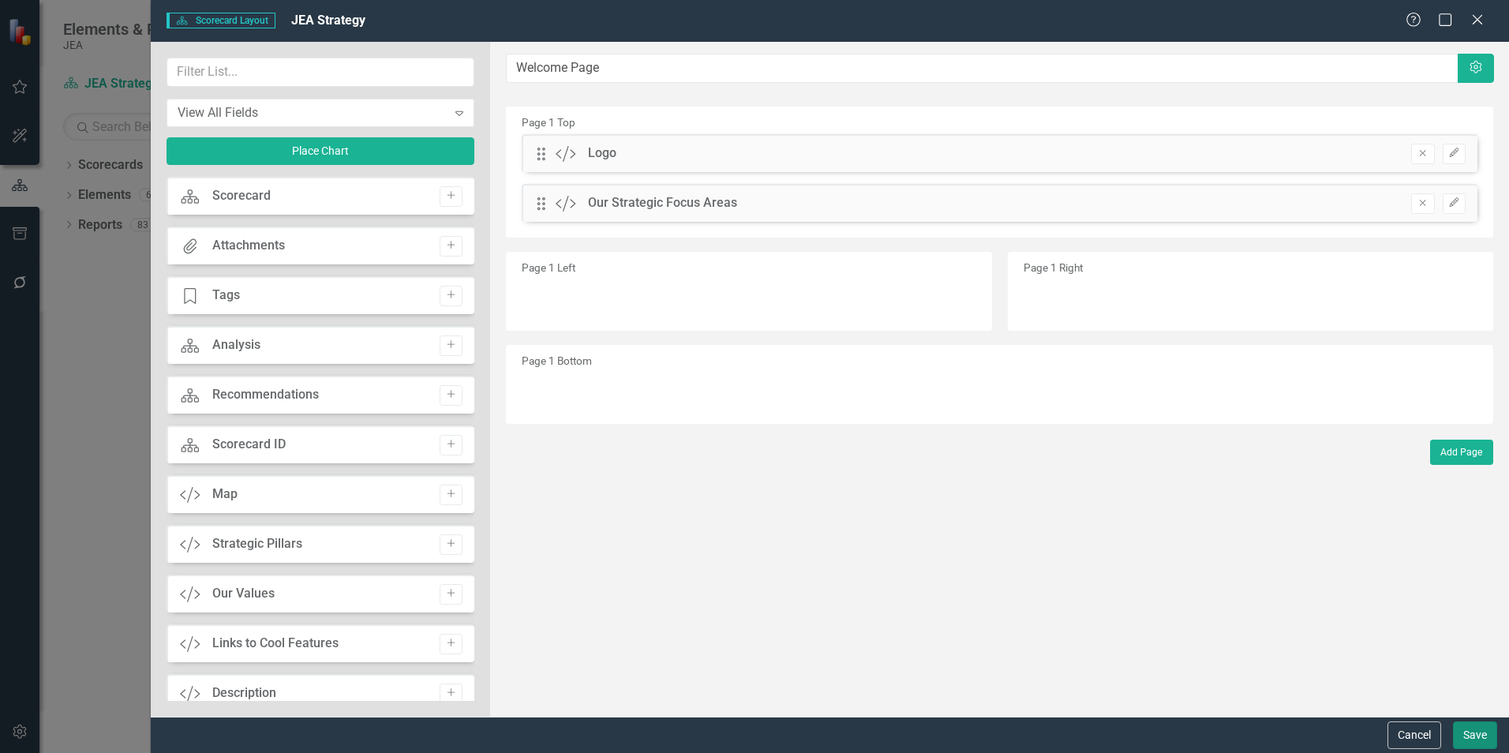
click at [1003, 531] on button "Save" at bounding box center [1475, 736] width 44 height 28
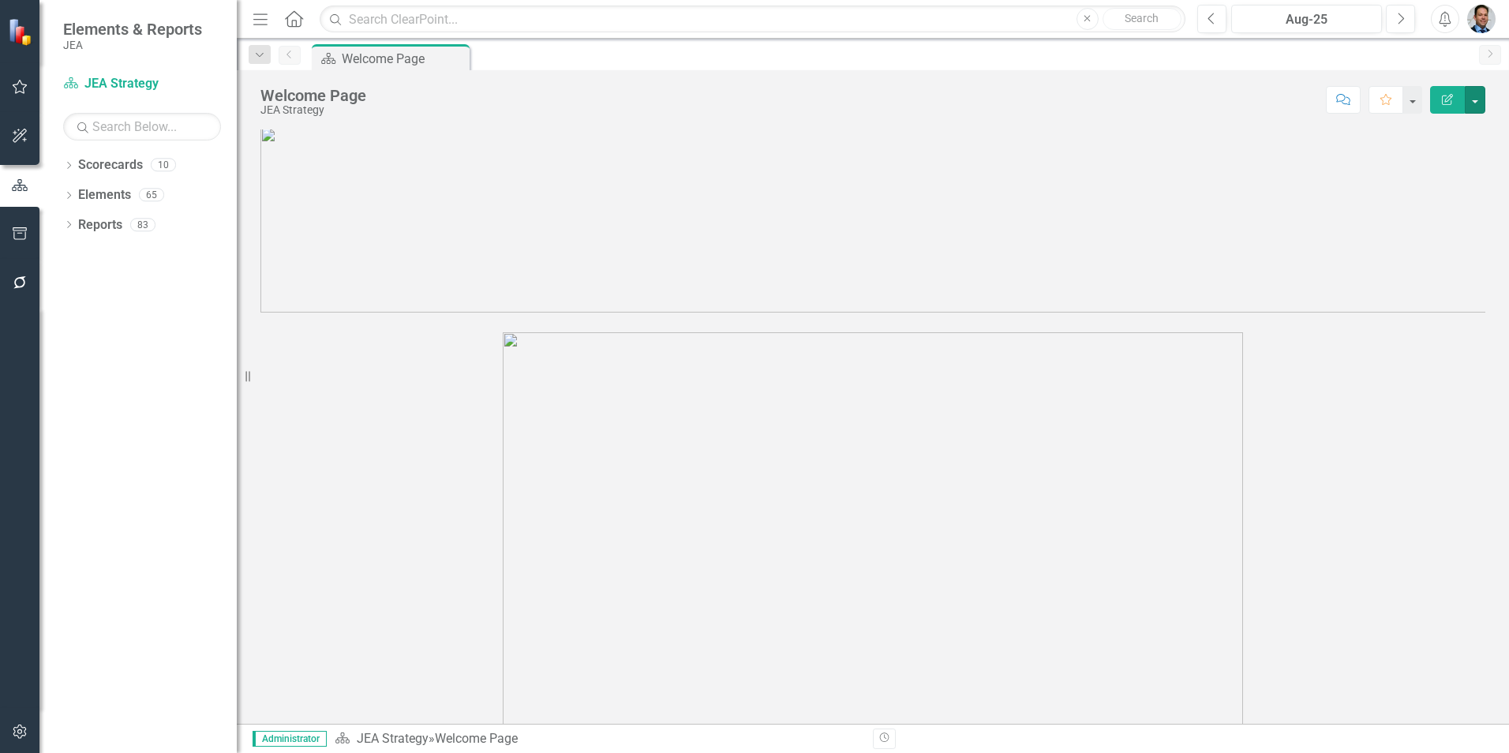
scroll to position [0, 0]
click at [1003, 103] on button "button" at bounding box center [1475, 100] width 21 height 28
click at [1003, 129] on link "Edit Edit Scorecard" at bounding box center [1421, 128] width 128 height 29
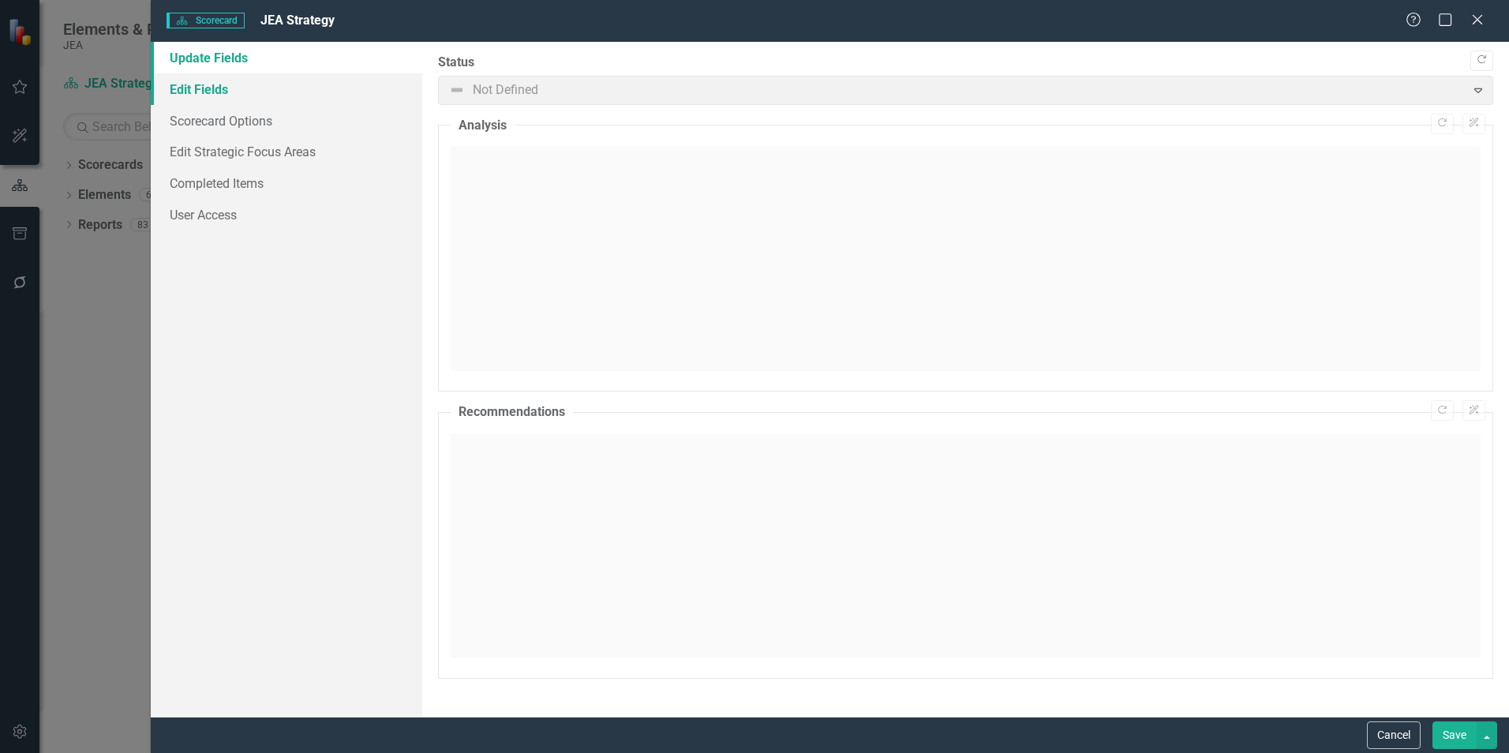
click at [211, 90] on link "Edit Fields" at bounding box center [287, 89] width 272 height 32
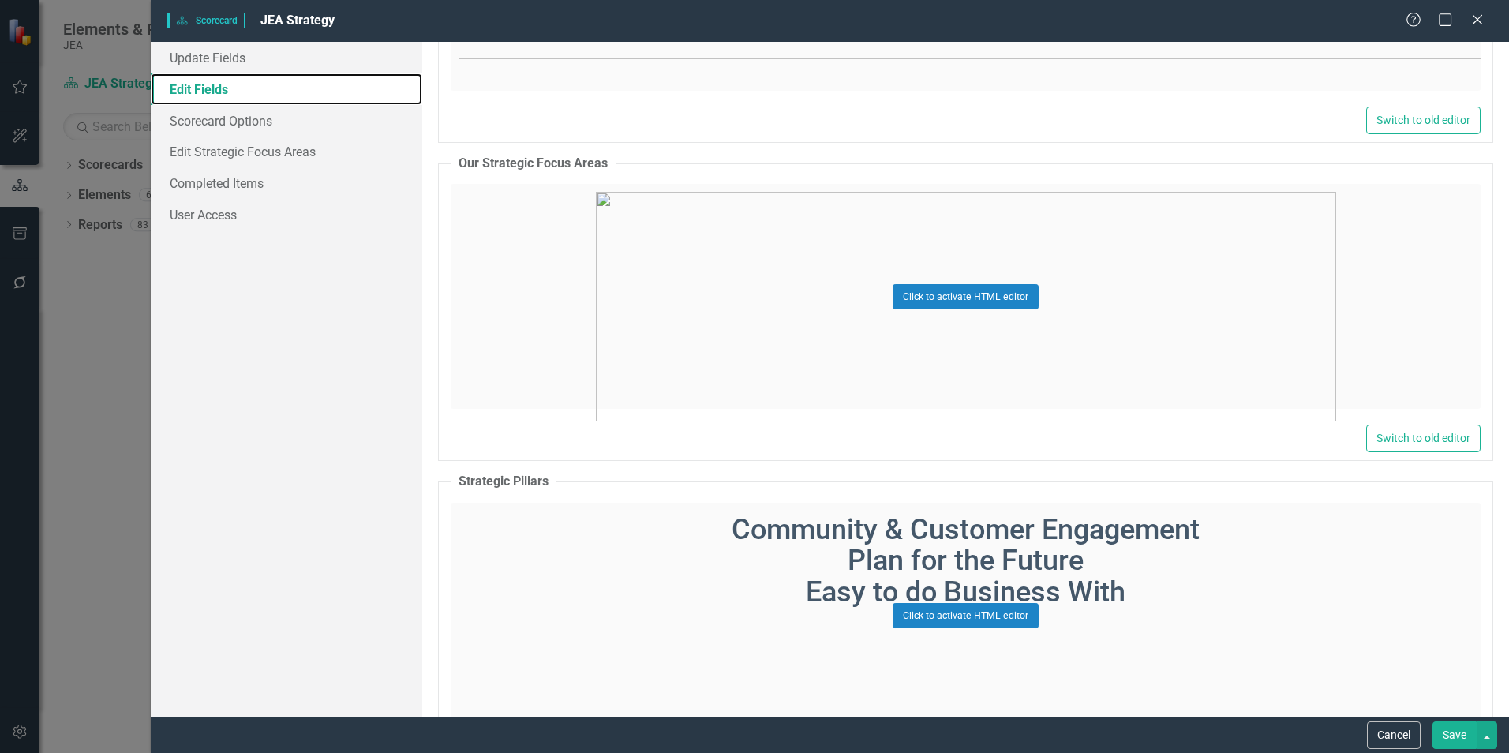
scroll to position [1421, 0]
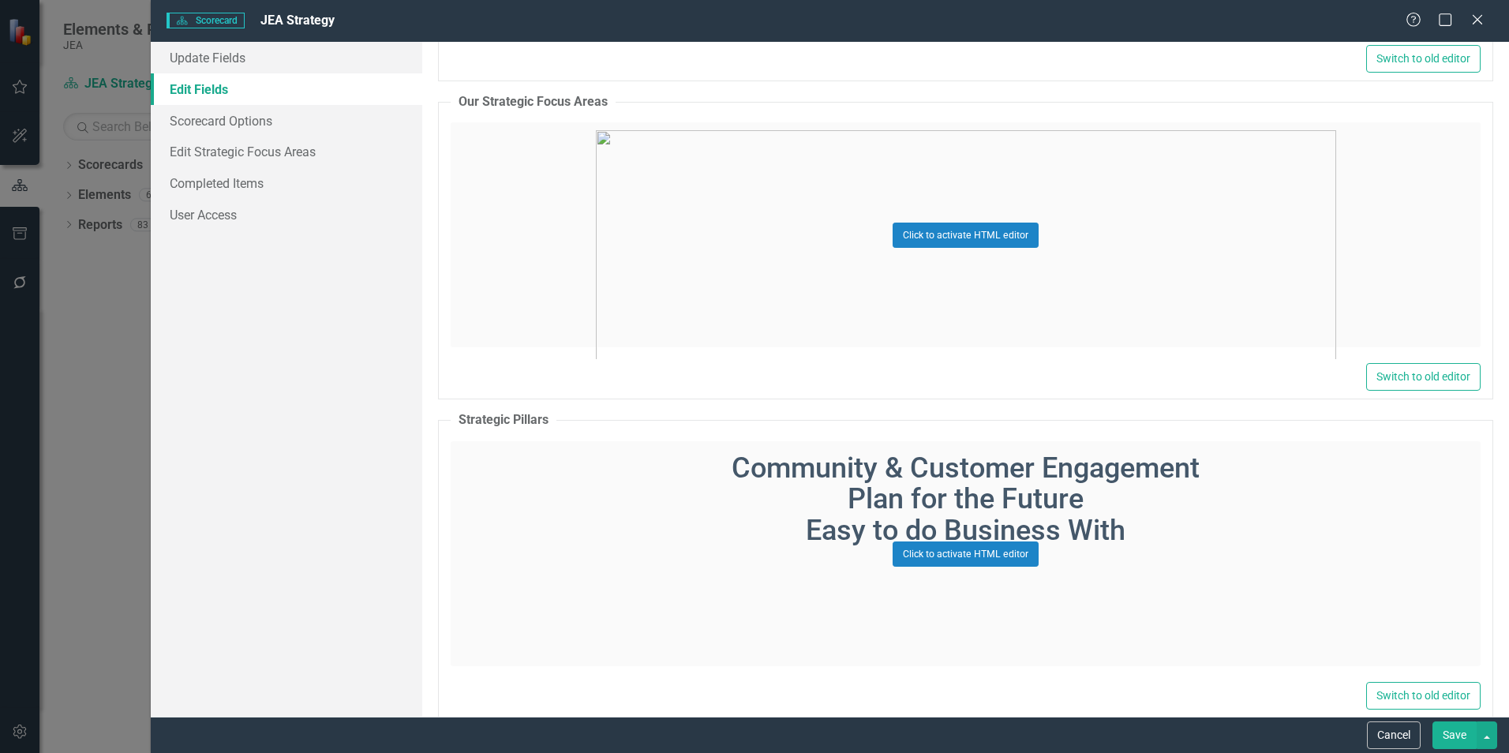
click at [1003, 245] on div "Click to activate HTML editor" at bounding box center [966, 234] width 1030 height 225
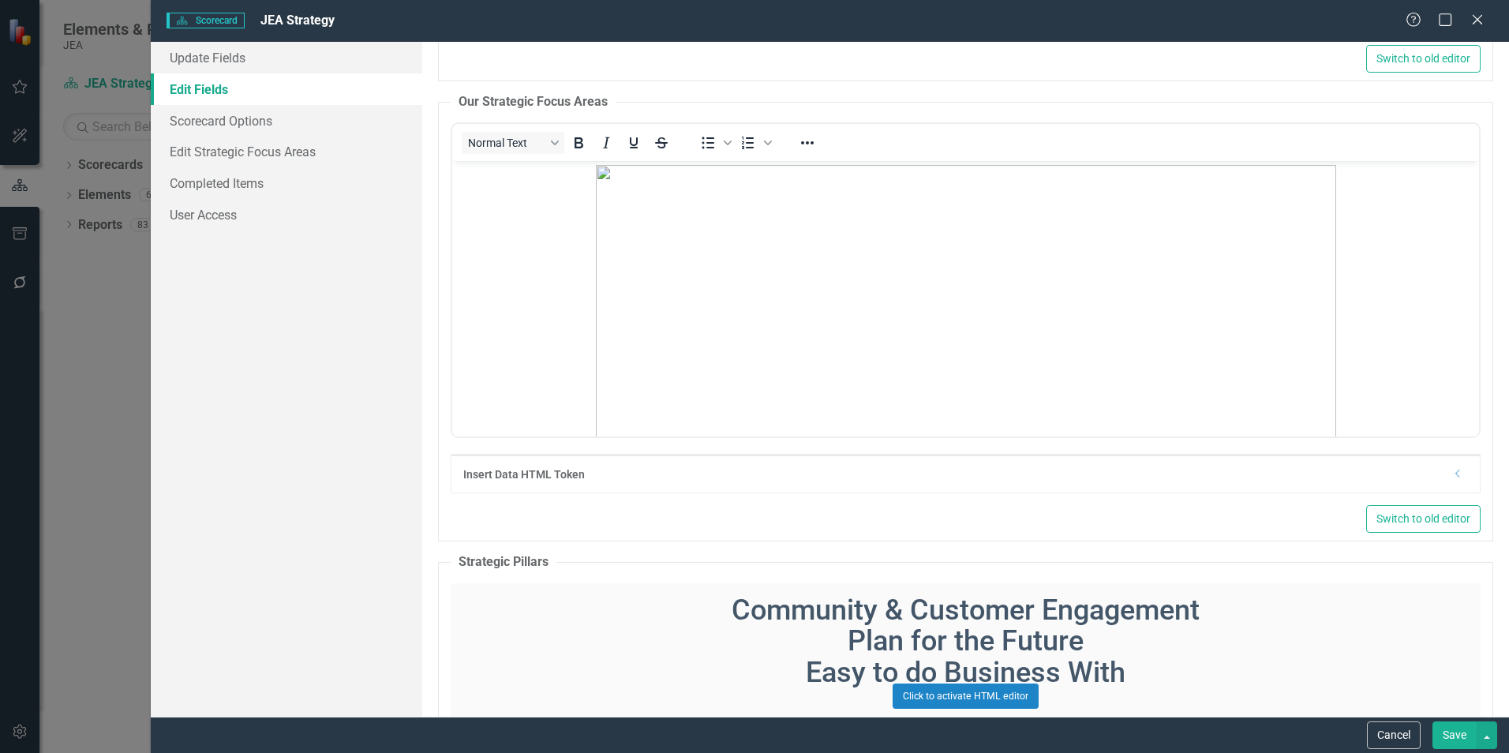
scroll to position [0, 0]
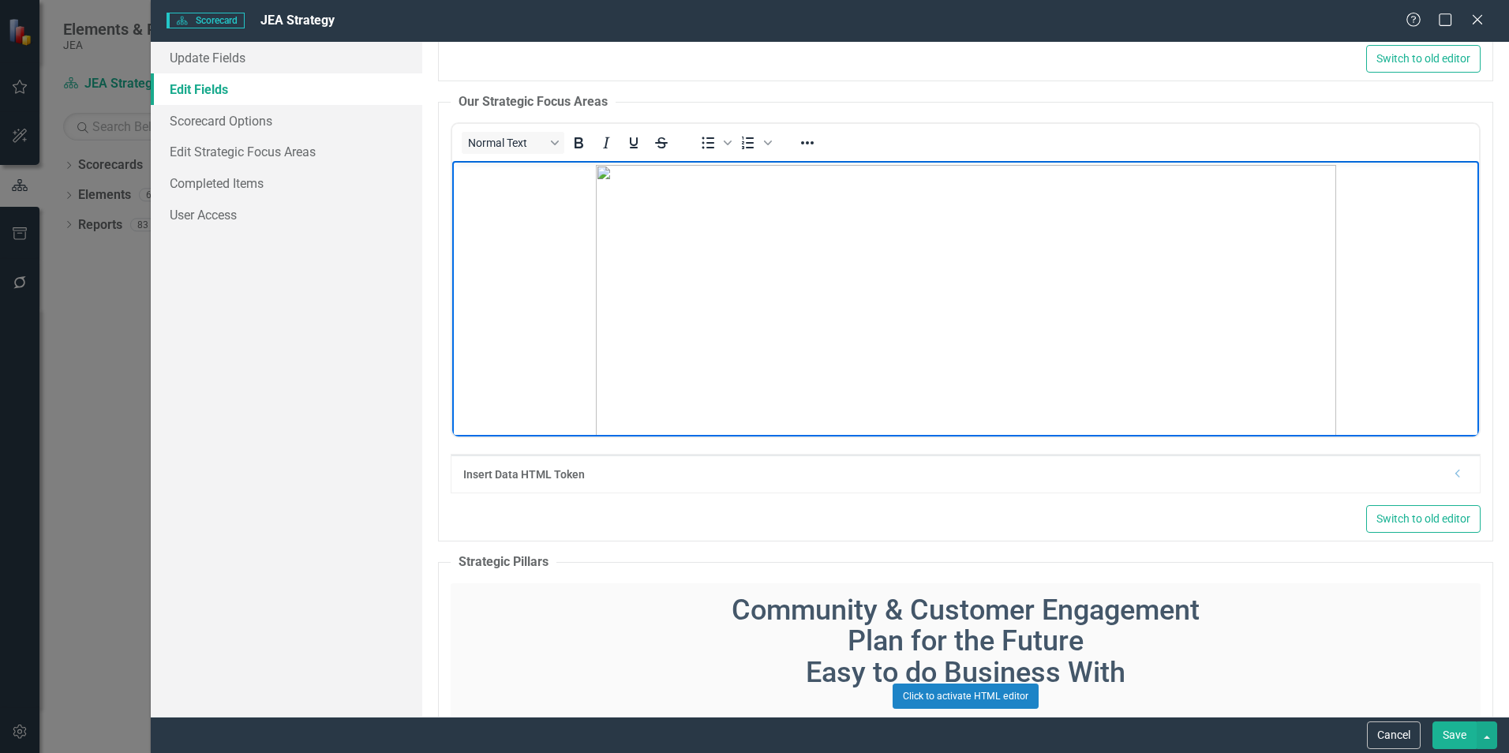
click at [1003, 238] on img "Rich Text Area. Press ALT-0 for help." at bounding box center [966, 668] width 740 height 1007
click at [804, 141] on icon "Reveal or hide additional toolbar items" at bounding box center [807, 142] width 19 height 19
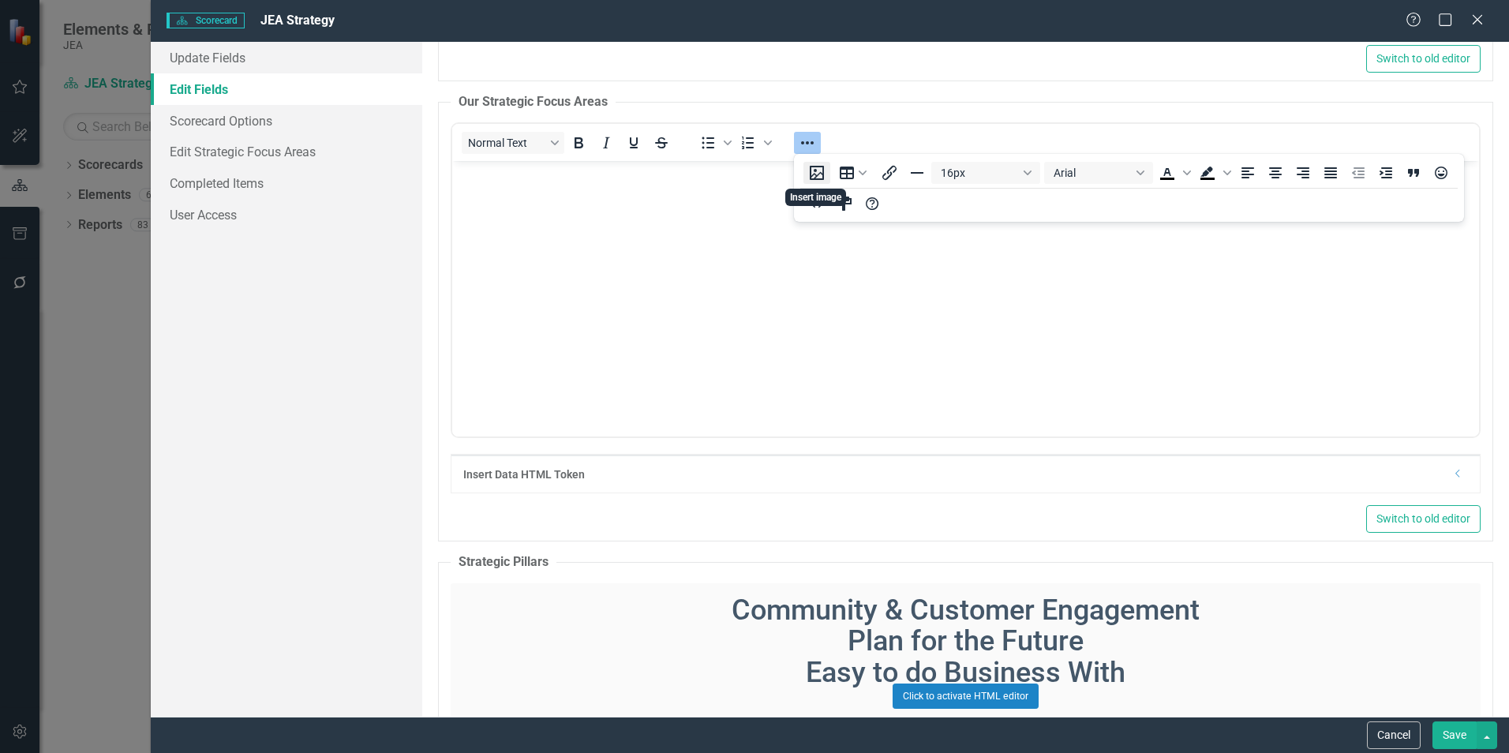
click at [815, 171] on button "Insert image" at bounding box center [817, 173] width 27 height 22
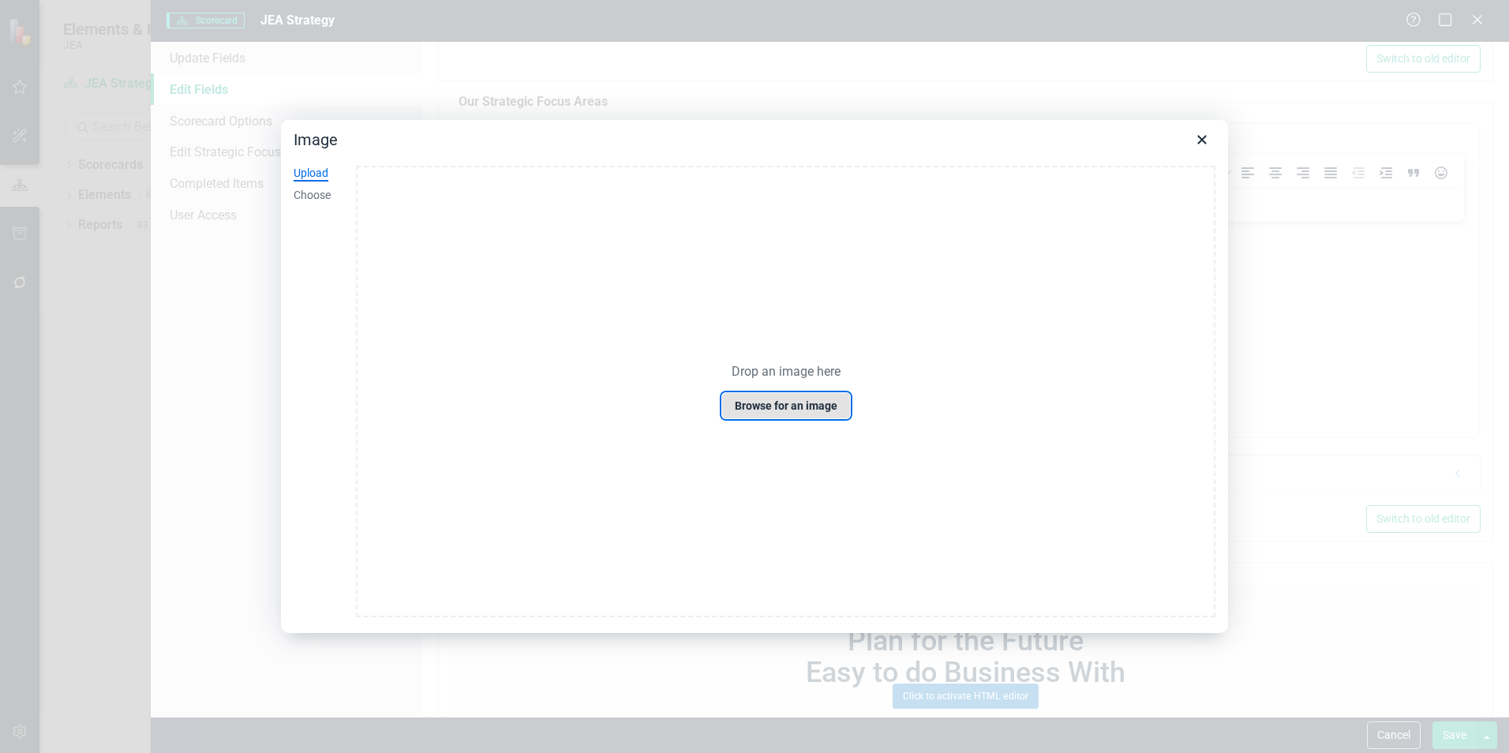
click at [759, 407] on button "Browse for an image" at bounding box center [786, 405] width 129 height 27
click at [313, 178] on div "Upload" at bounding box center [311, 174] width 35 height 16
click at [759, 155] on div "Drop an image here Browse for an image" at bounding box center [785, 393] width 885 height 480
click at [306, 174] on div "Upload" at bounding box center [311, 174] width 35 height 16
click at [1003, 148] on icon "Close" at bounding box center [1202, 139] width 19 height 19
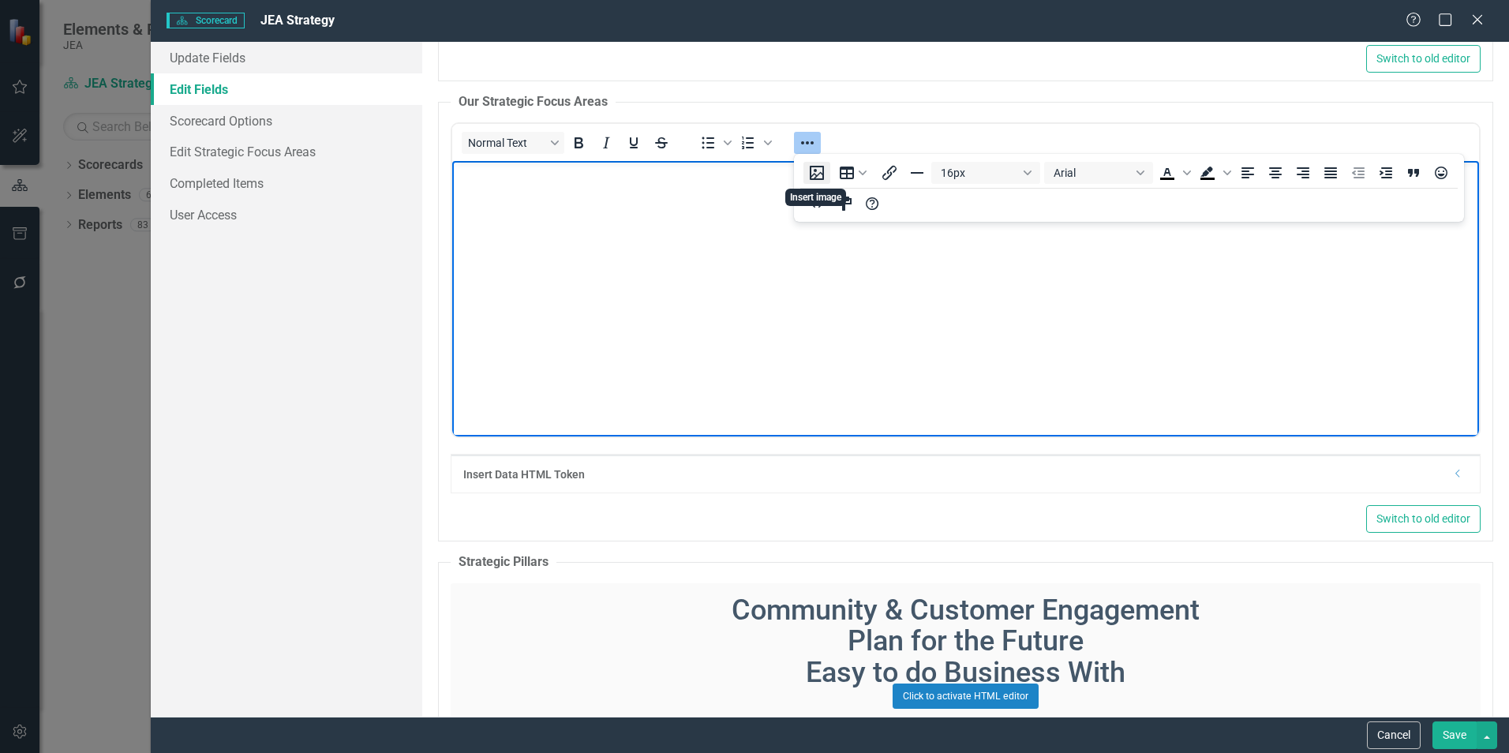
click at [819, 172] on icon "Insert image" at bounding box center [817, 172] width 19 height 19
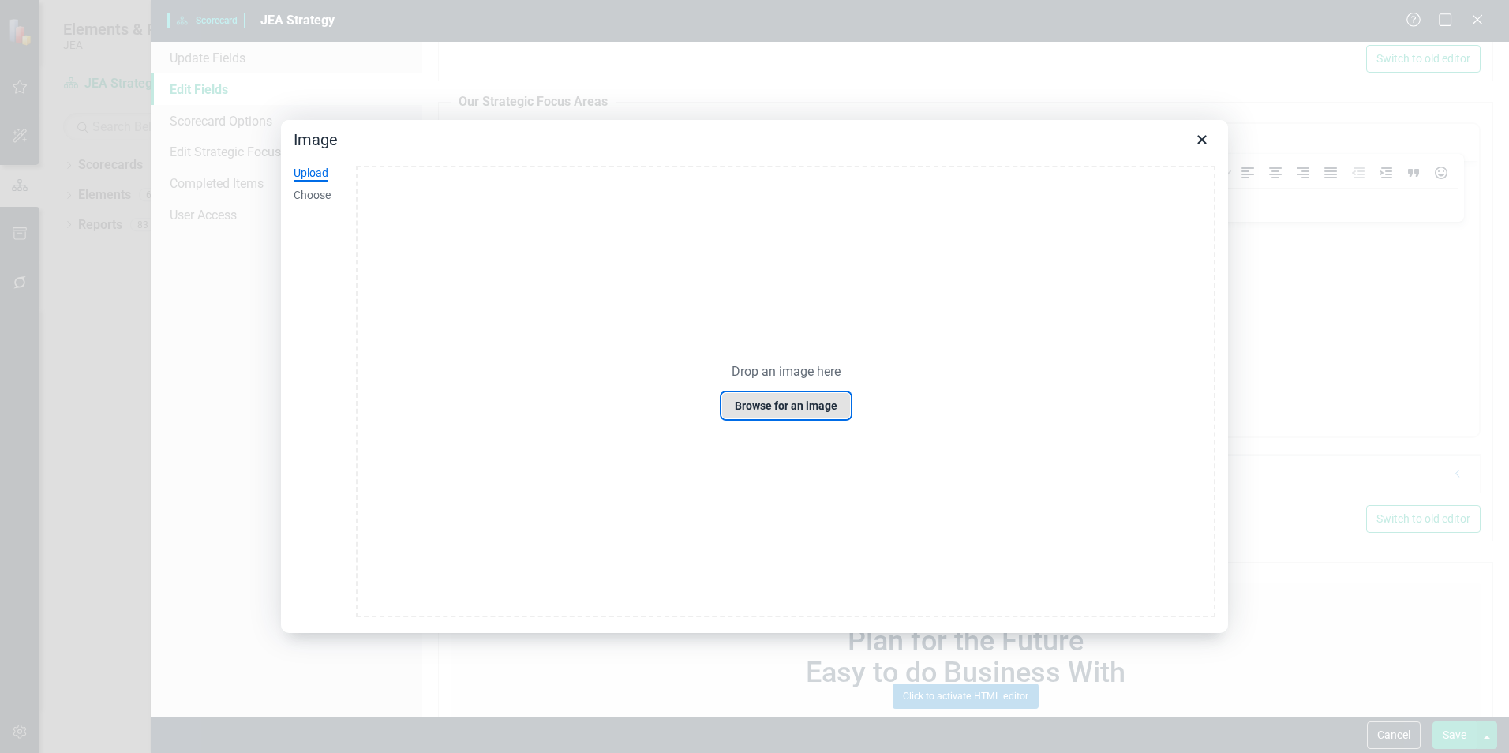
click at [775, 410] on button "Browse for an image" at bounding box center [786, 405] width 129 height 27
click at [772, 397] on button "Browse for an image" at bounding box center [786, 405] width 129 height 27
click at [1003, 139] on icon "Close" at bounding box center [1202, 139] width 19 height 19
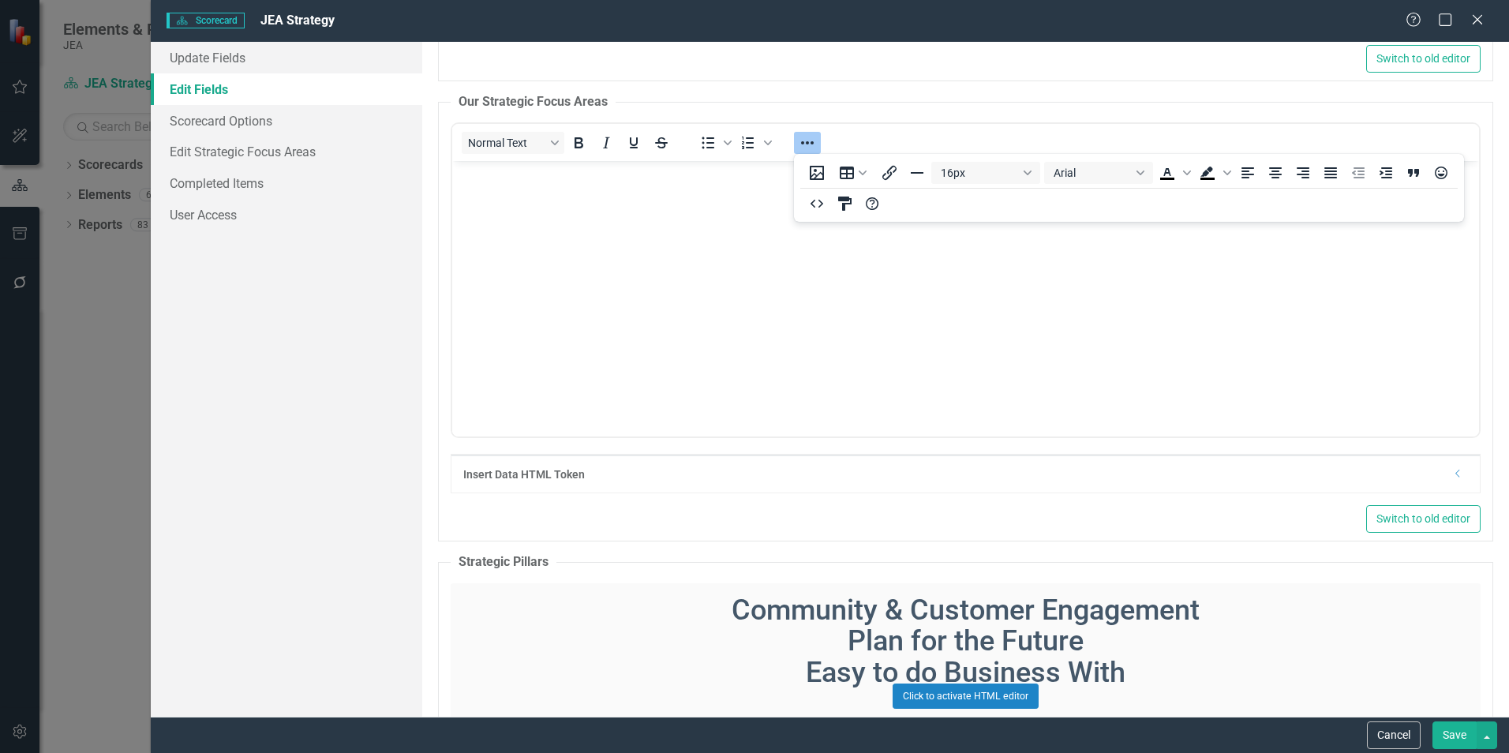
click at [1003, 490] on div "Insert Data HTML Token Dropdown" at bounding box center [966, 474] width 1029 height 38
click at [819, 178] on icon "Insert image" at bounding box center [817, 172] width 19 height 19
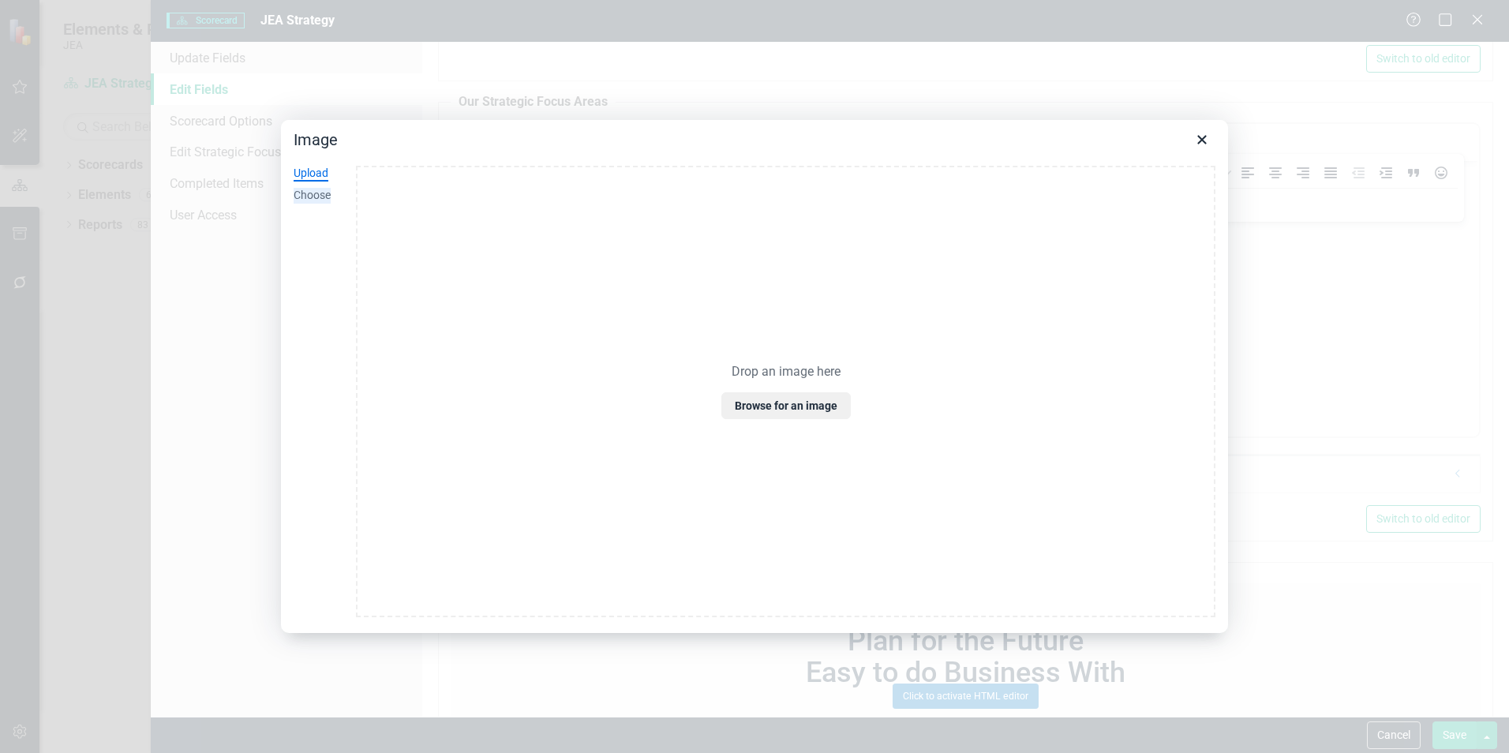
click at [311, 195] on div "Choose" at bounding box center [312, 196] width 37 height 16
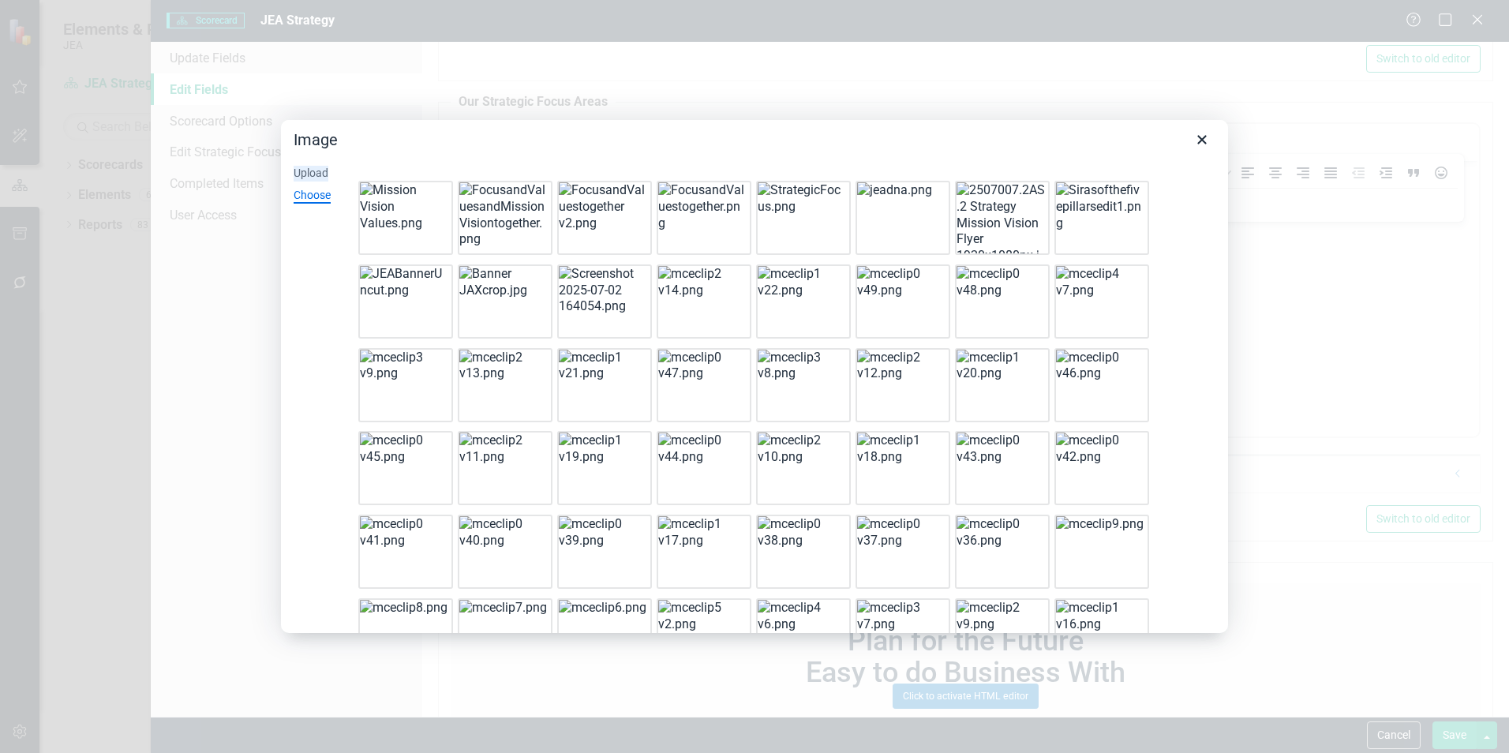
click at [316, 174] on div "Upload" at bounding box center [311, 174] width 35 height 16
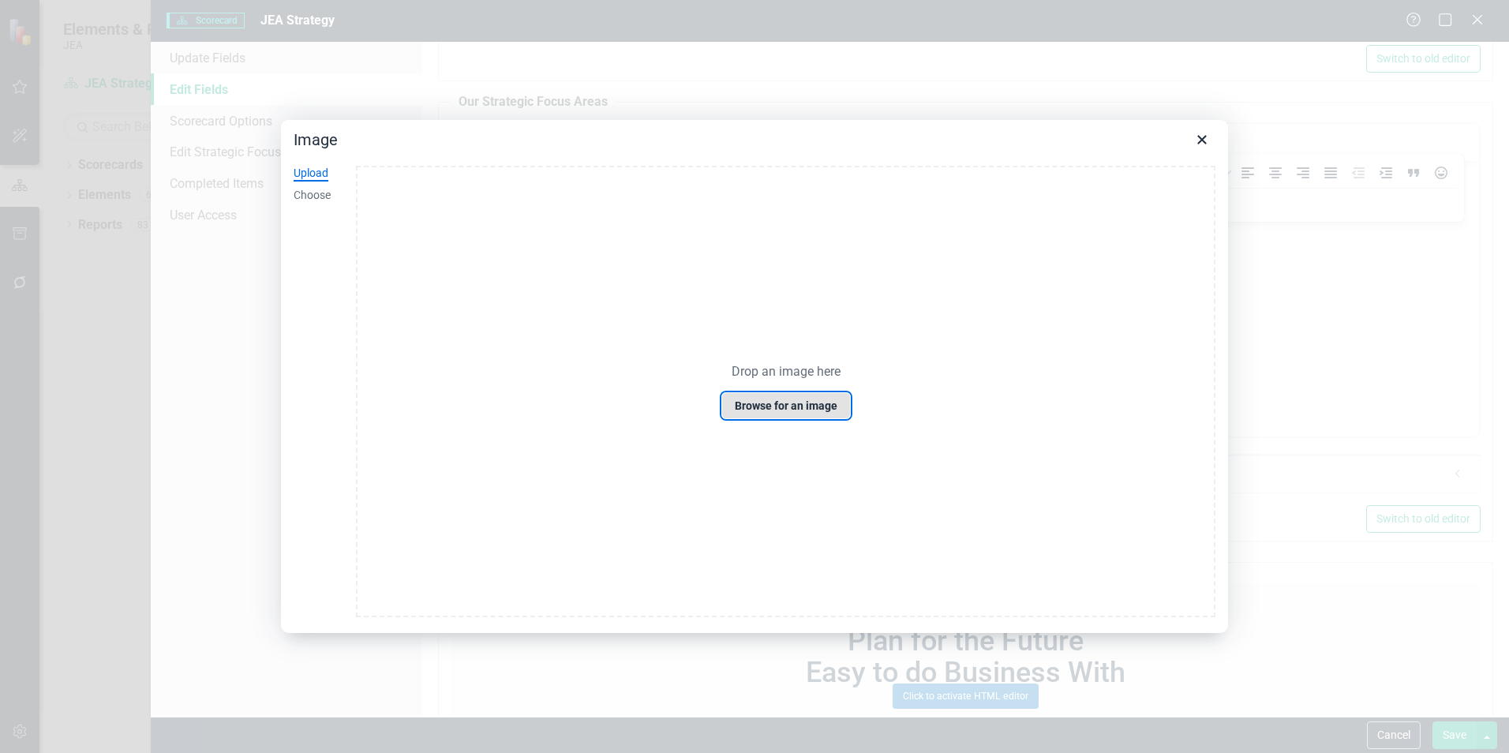
click at [784, 414] on button "Browse for an image" at bounding box center [786, 405] width 129 height 27
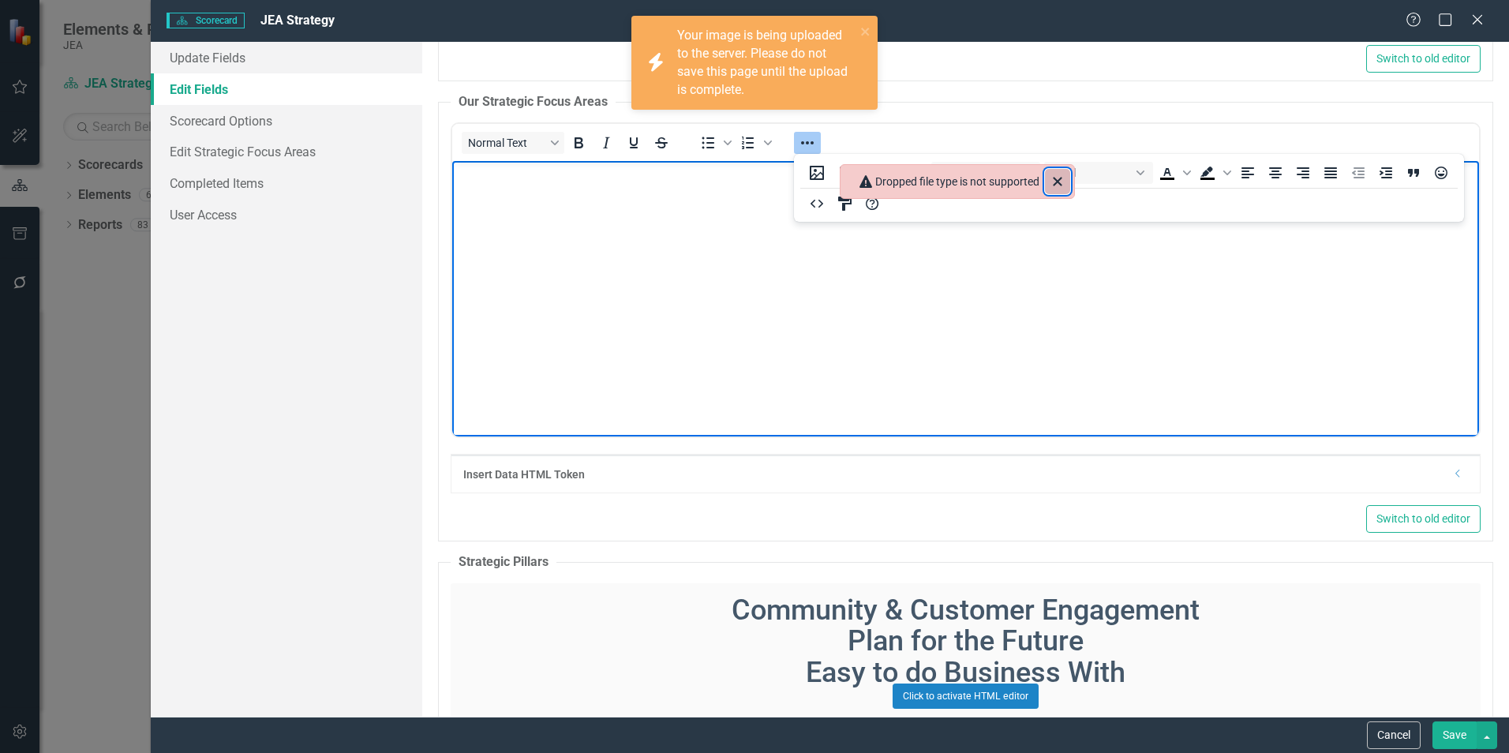
click at [1003, 184] on icon "Close" at bounding box center [1057, 181] width 19 height 19
click at [456, 175] on img "Rich Text Area. Press ALT-0 for help." at bounding box center [456, 175] width 0 height 0
drag, startPoint x: 1020, startPoint y: 421, endPoint x: 1152, endPoint y: 542, distance: 178.8
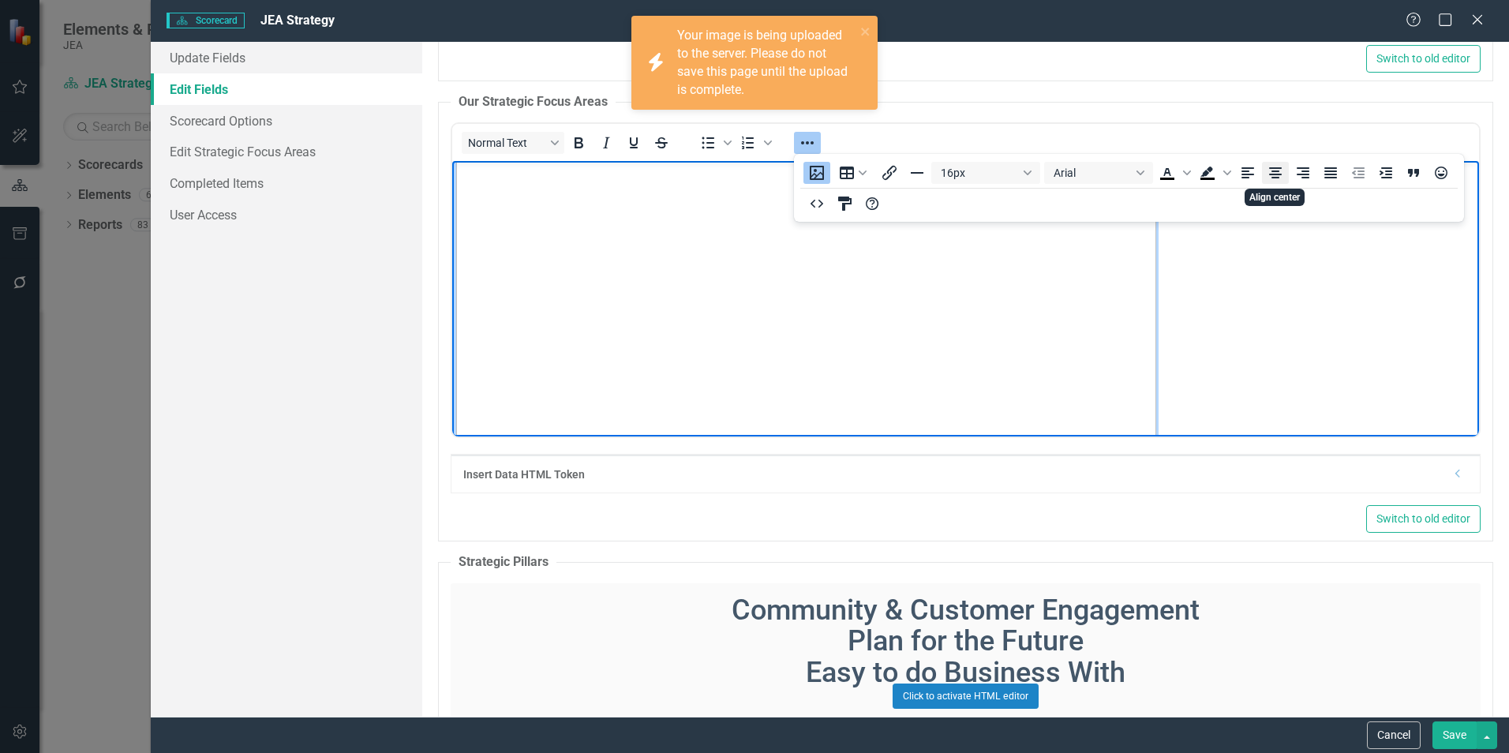
click at [1003, 178] on icon "Align center" at bounding box center [1275, 172] width 13 height 11
click at [1003, 531] on button "Save" at bounding box center [1455, 736] width 44 height 28
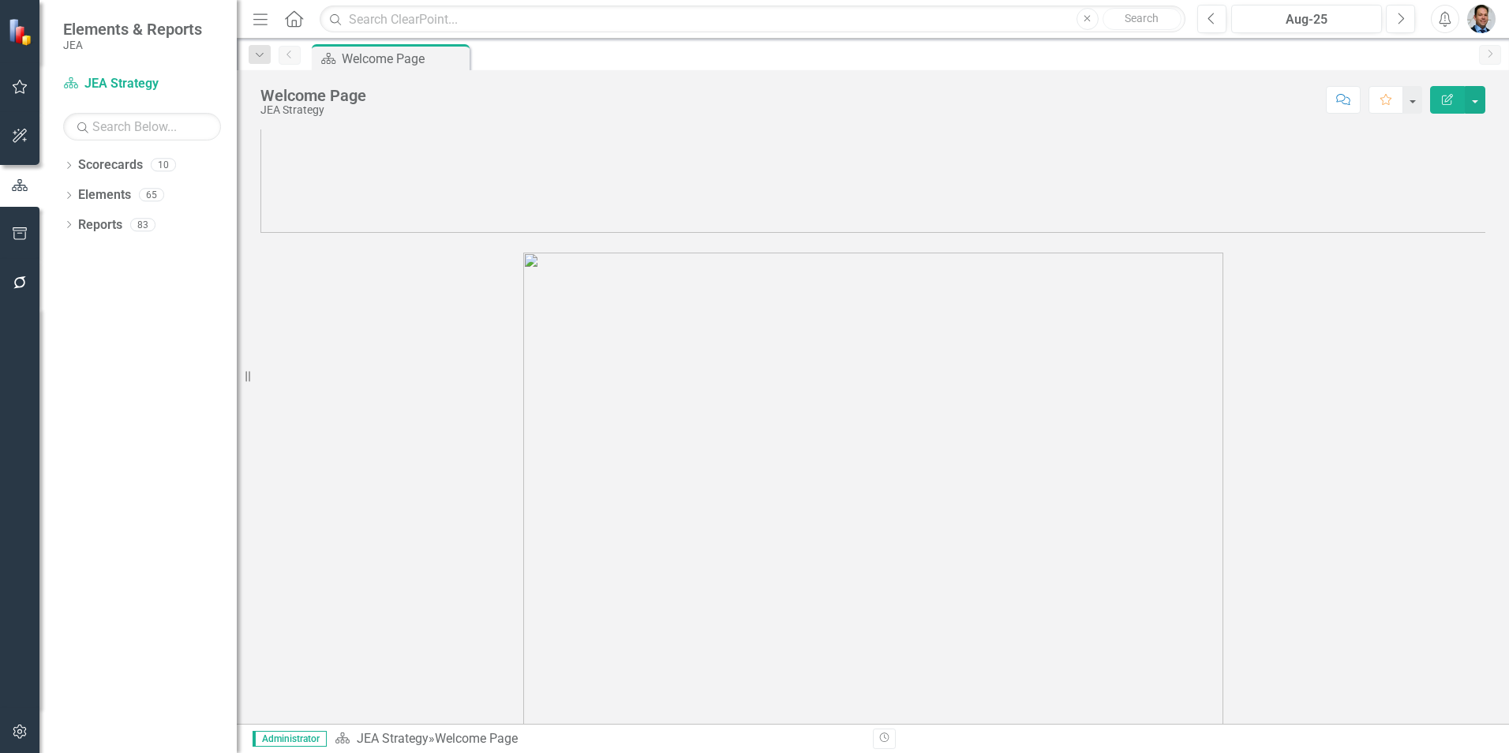
scroll to position [0, 0]
